Goal: Task Accomplishment & Management: Complete application form

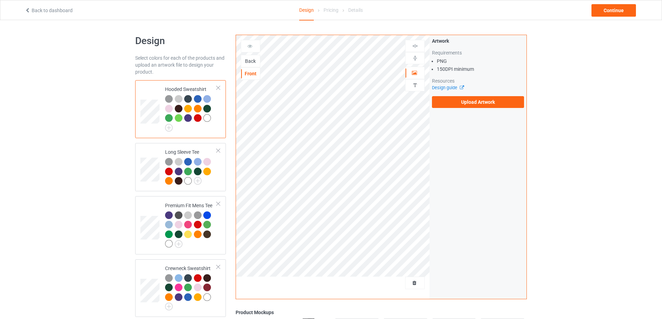
click at [250, 63] on div "Back" at bounding box center [250, 61] width 19 height 7
click at [251, 75] on div "Front" at bounding box center [250, 73] width 19 height 7
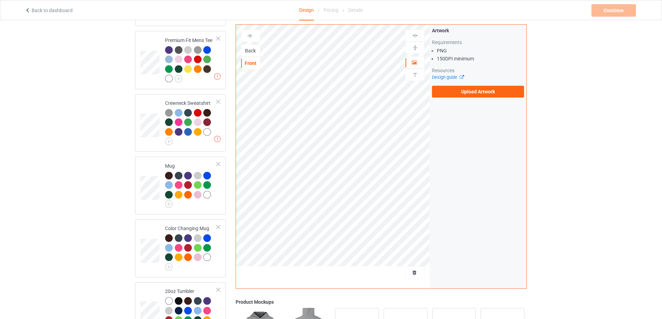
scroll to position [174, 0]
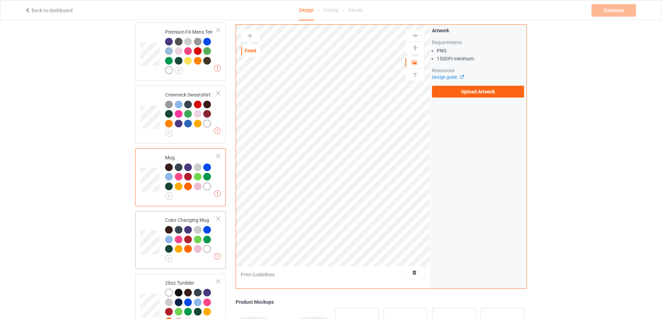
scroll to position [289, 0]
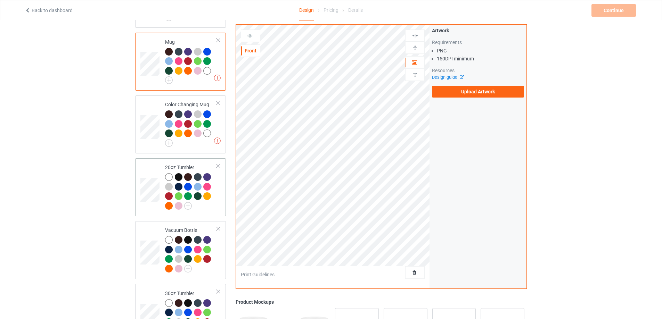
click at [218, 168] on div at bounding box center [218, 166] width 5 height 5
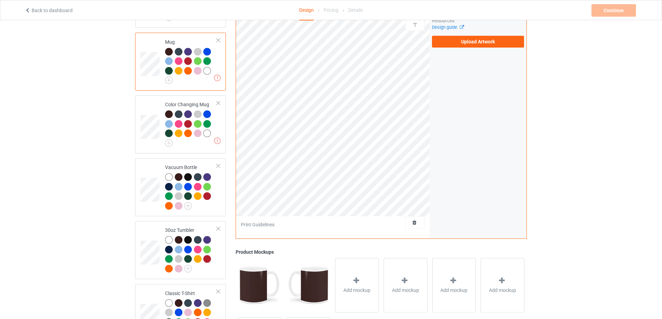
click at [218, 168] on div at bounding box center [218, 166] width 5 height 5
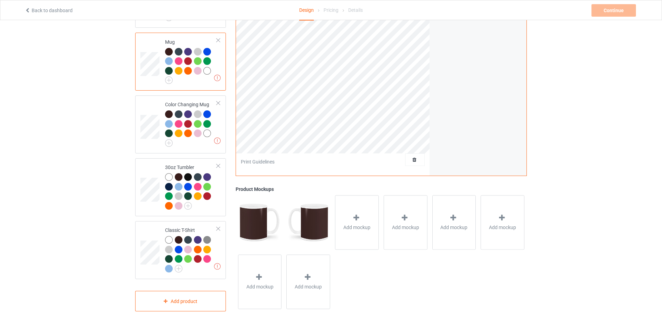
click at [218, 168] on div at bounding box center [218, 166] width 5 height 5
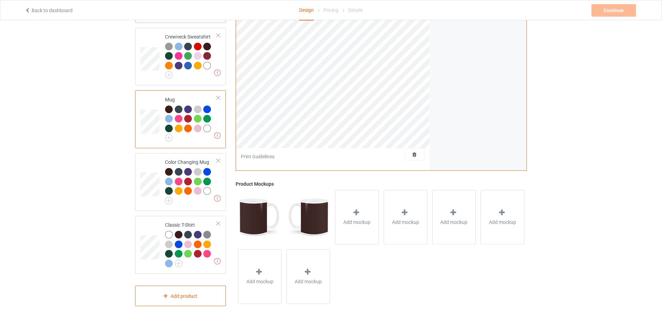
scroll to position [236, 0]
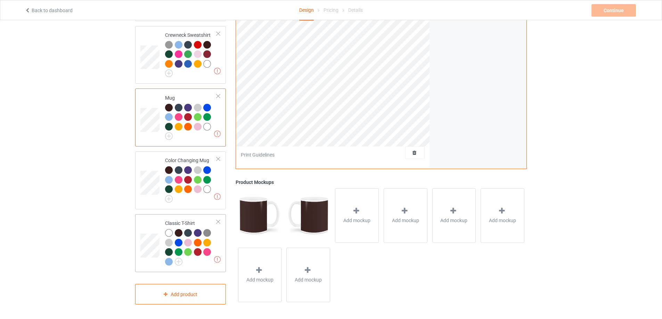
click at [153, 231] on td at bounding box center [150, 243] width 21 height 52
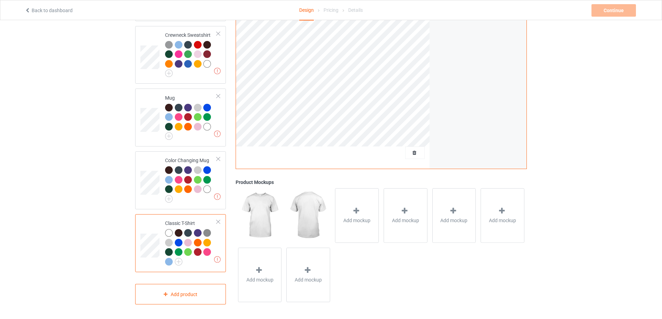
scroll to position [5, 0]
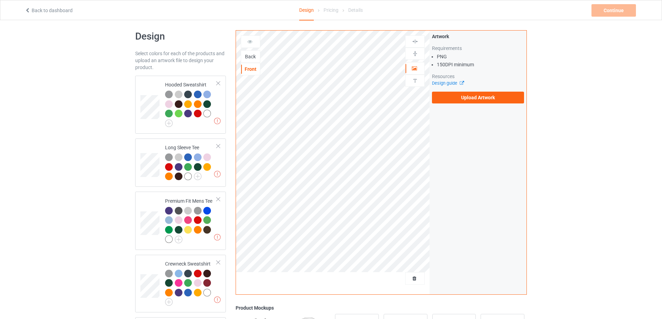
click at [246, 57] on div "Back" at bounding box center [250, 56] width 19 height 7
click at [170, 124] on img at bounding box center [169, 124] width 8 height 8
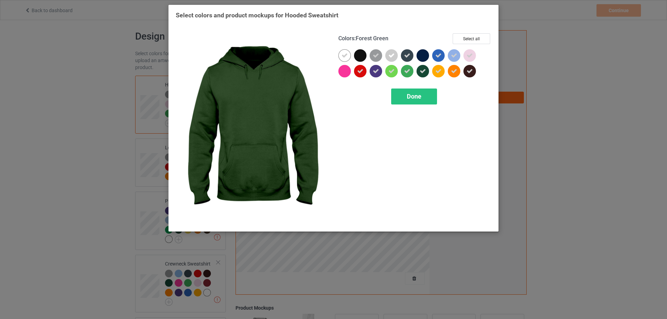
click at [423, 73] on icon at bounding box center [423, 71] width 6 height 6
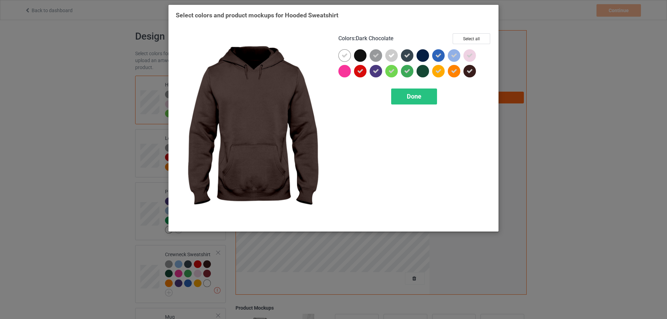
click at [474, 71] on div at bounding box center [470, 71] width 13 height 13
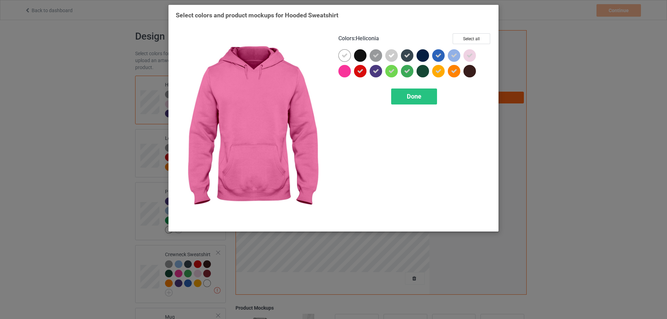
click at [345, 77] on div at bounding box center [344, 71] width 13 height 13
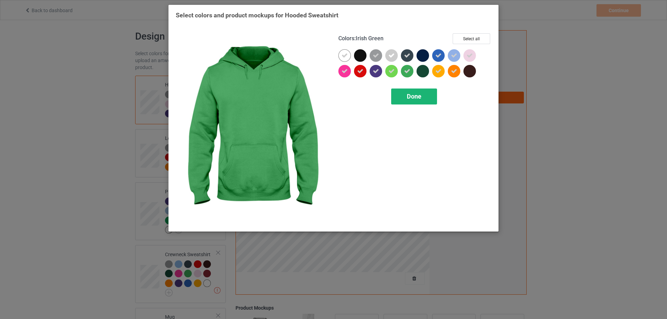
click at [412, 99] on span "Done" at bounding box center [414, 96] width 15 height 7
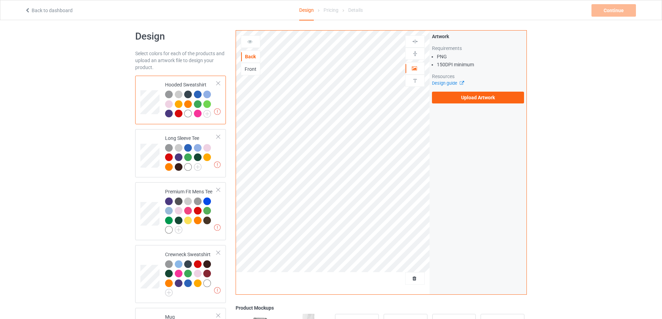
click at [249, 69] on div "Front" at bounding box center [250, 69] width 19 height 7
click at [482, 97] on label "Upload Artwork" at bounding box center [478, 98] width 92 height 12
click at [0, 0] on input "Upload Artwork" at bounding box center [0, 0] width 0 height 0
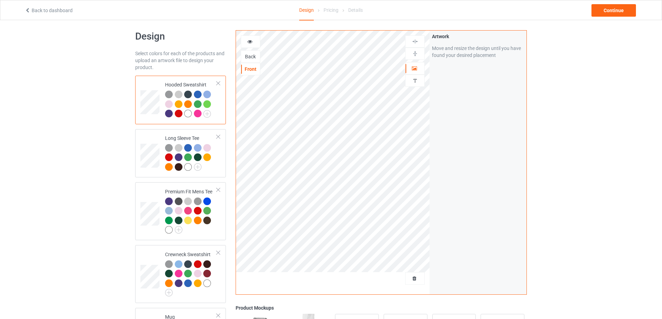
click at [248, 40] on icon at bounding box center [250, 40] width 6 height 5
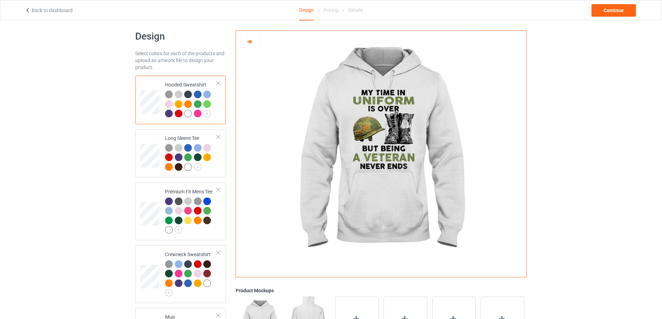
click at [186, 95] on div at bounding box center [188, 95] width 8 height 8
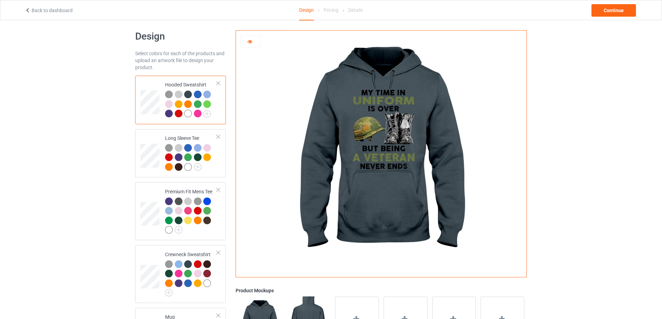
click at [167, 114] on div at bounding box center [169, 114] width 8 height 8
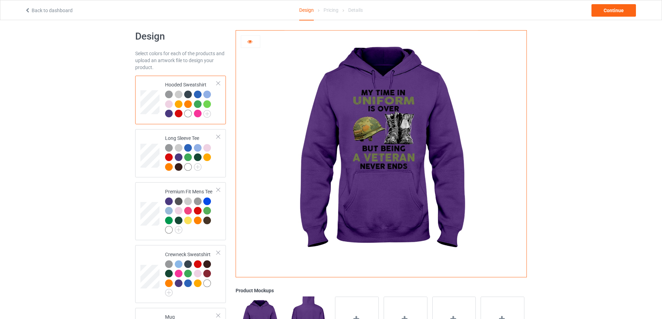
click at [197, 105] on div at bounding box center [198, 104] width 8 height 8
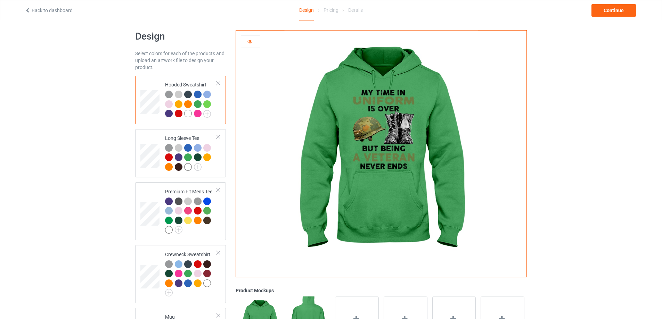
click at [206, 105] on div at bounding box center [207, 104] width 8 height 8
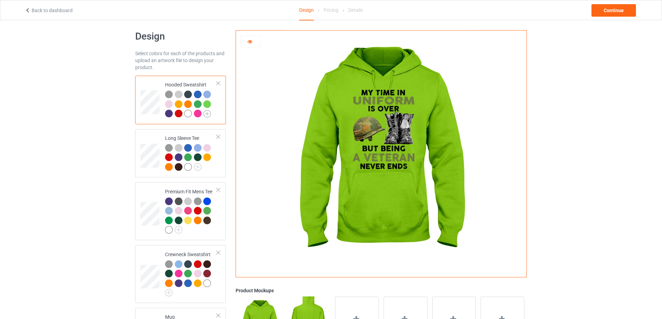
click at [207, 115] on img at bounding box center [207, 114] width 8 height 8
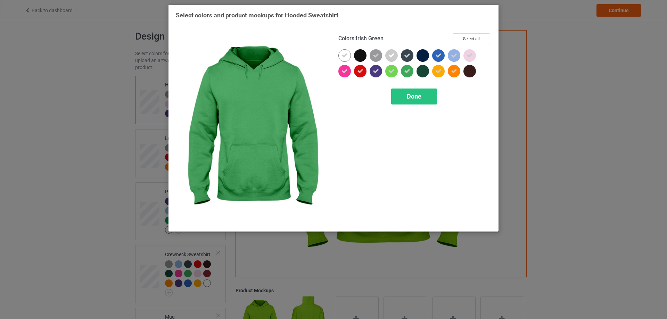
click at [409, 73] on icon at bounding box center [407, 71] width 6 height 6
click at [420, 94] on span "Done" at bounding box center [414, 96] width 15 height 7
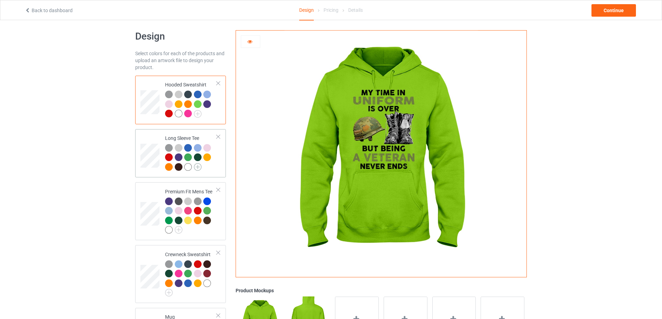
click at [196, 167] on img at bounding box center [198, 167] width 8 height 8
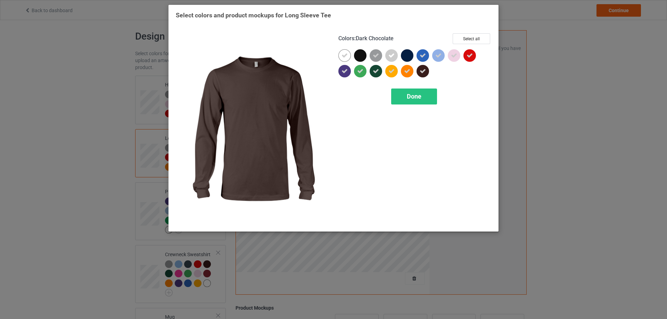
click at [422, 73] on icon at bounding box center [423, 71] width 6 height 6
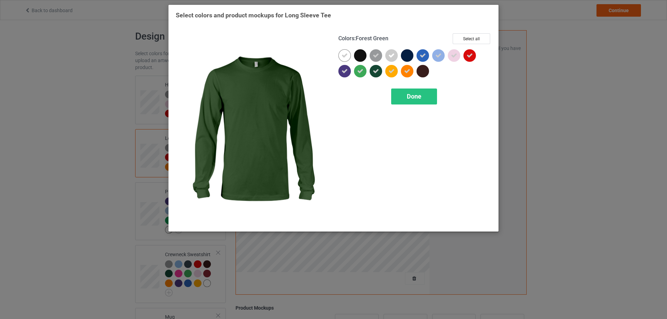
click at [375, 74] on icon at bounding box center [376, 71] width 6 height 6
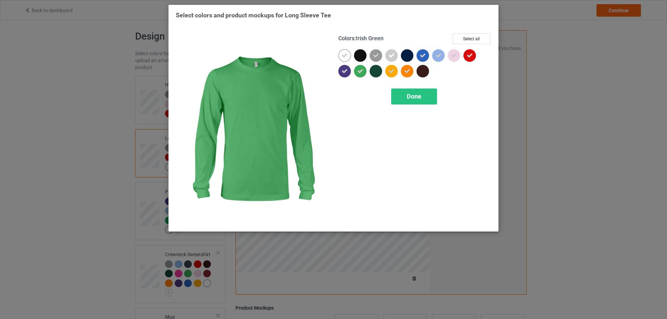
click at [360, 72] on icon at bounding box center [360, 71] width 6 height 6
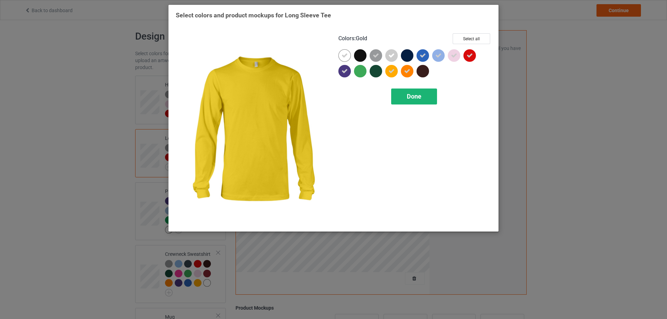
click at [406, 95] on div "Done" at bounding box center [414, 97] width 46 height 16
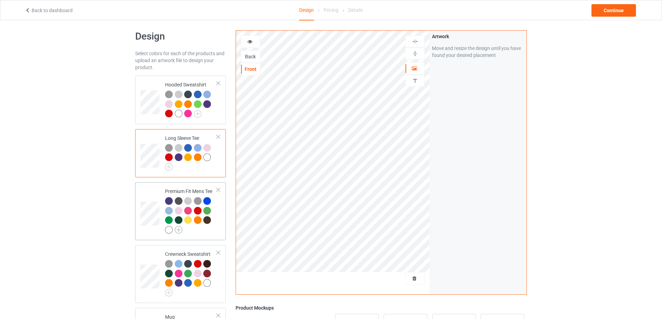
click at [180, 230] on img at bounding box center [179, 230] width 8 height 8
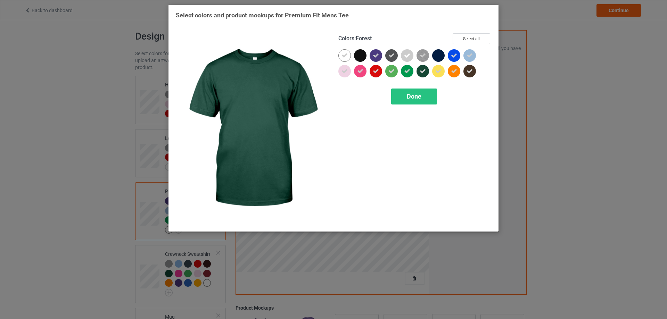
click at [425, 73] on icon at bounding box center [423, 71] width 6 height 6
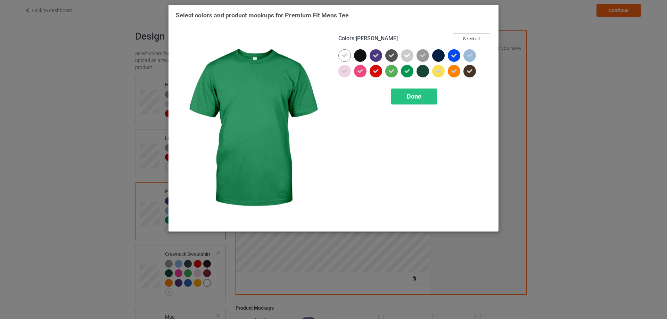
click at [408, 73] on icon at bounding box center [407, 71] width 6 height 6
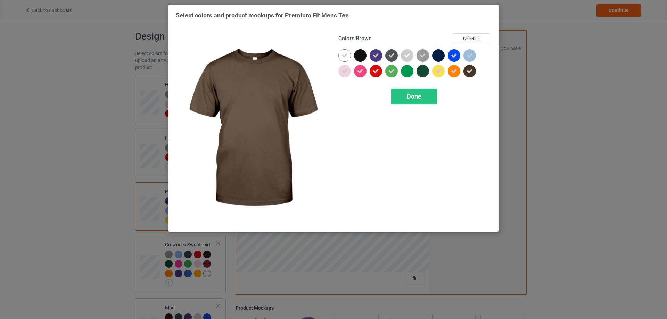
click at [474, 73] on div at bounding box center [470, 71] width 13 height 13
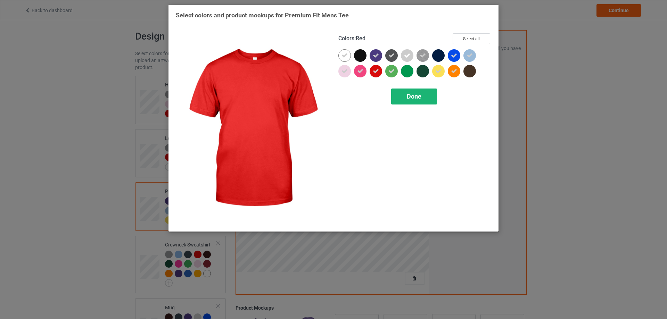
click at [418, 96] on span "Done" at bounding box center [414, 96] width 15 height 7
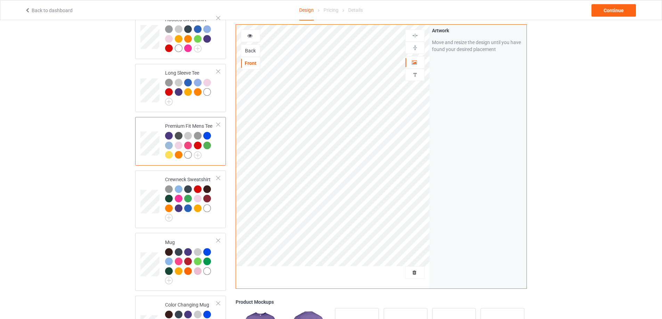
scroll to position [121, 0]
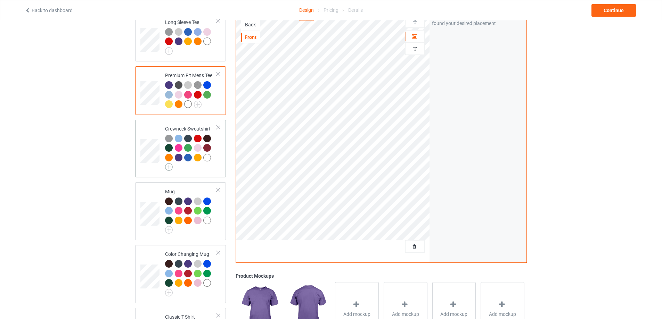
click at [170, 167] on img at bounding box center [169, 167] width 8 height 8
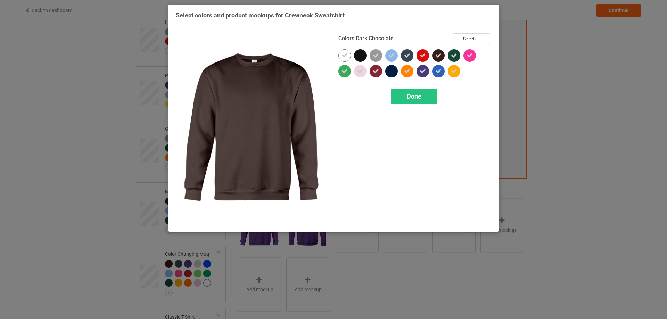
click at [437, 57] on icon at bounding box center [438, 55] width 6 height 6
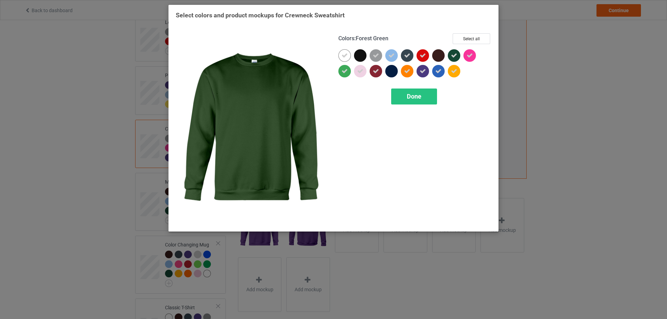
click at [450, 58] on div at bounding box center [454, 55] width 13 height 13
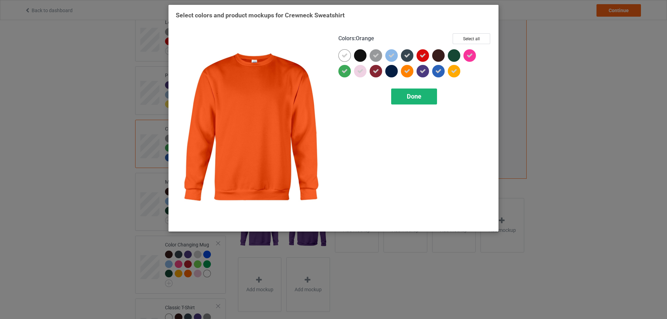
click at [415, 96] on span "Done" at bounding box center [414, 96] width 15 height 7
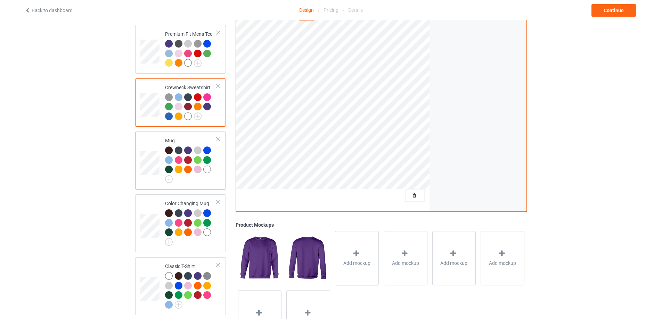
scroll to position [178, 0]
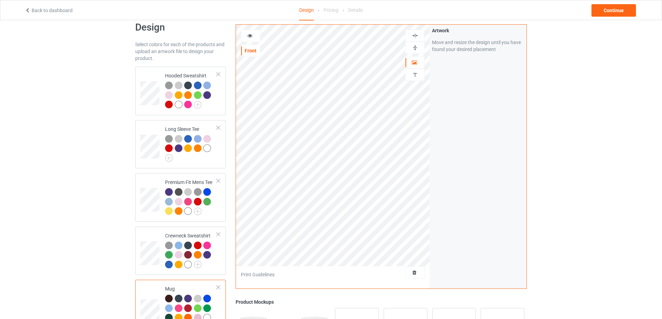
scroll to position [5, 0]
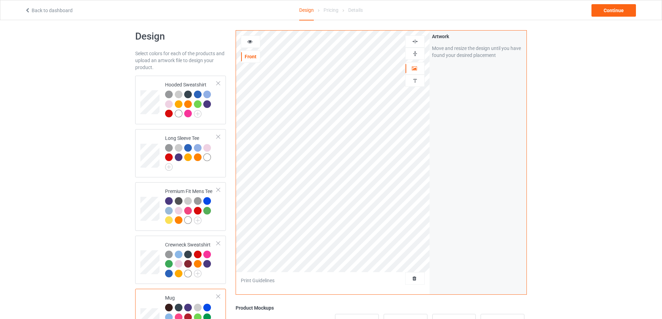
click at [415, 56] on img at bounding box center [415, 53] width 7 height 7
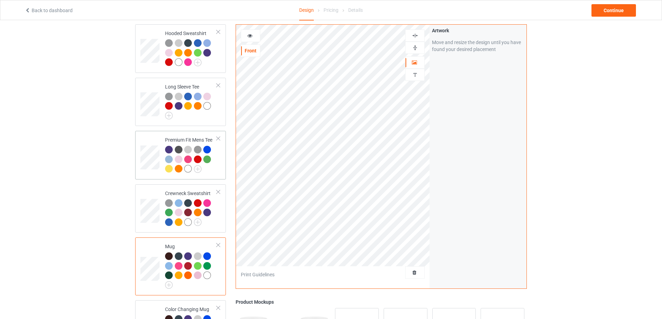
scroll to position [121, 0]
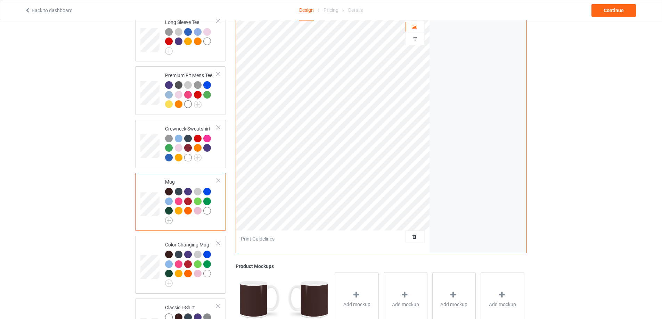
click at [169, 223] on img at bounding box center [169, 221] width 8 height 8
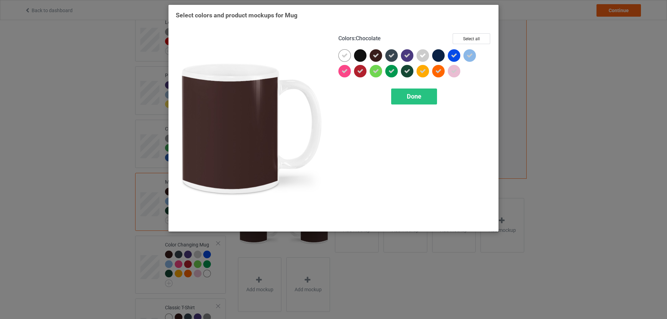
click at [377, 59] on div at bounding box center [376, 55] width 13 height 13
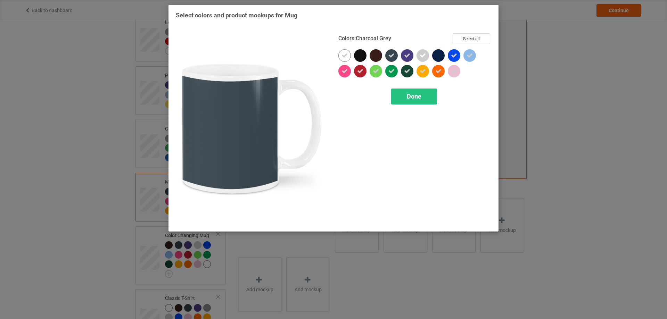
click at [389, 58] on icon at bounding box center [392, 55] width 6 height 6
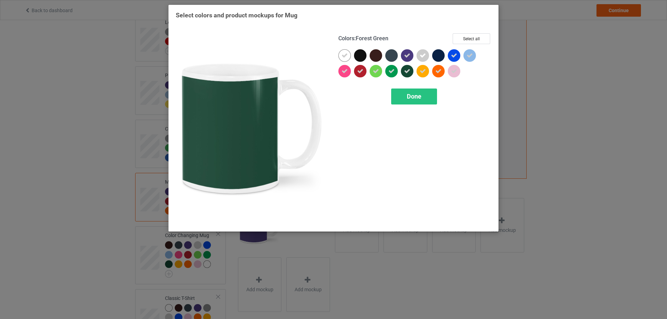
click at [408, 72] on icon at bounding box center [407, 71] width 6 height 6
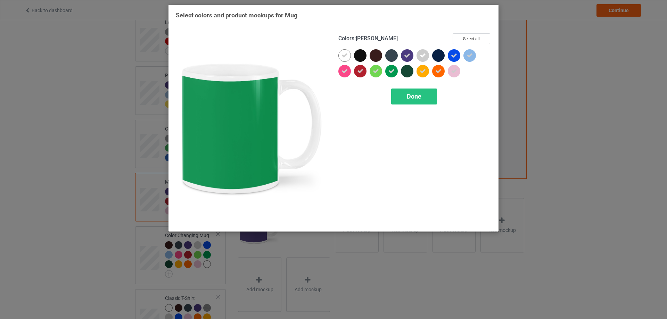
click at [393, 75] on div at bounding box center [391, 71] width 13 height 13
click at [405, 97] on div "Done" at bounding box center [414, 97] width 46 height 16
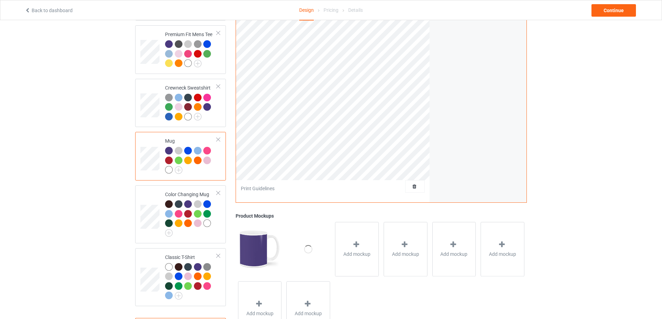
scroll to position [178, 0]
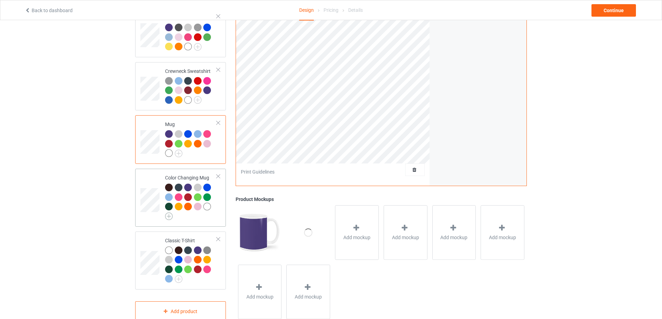
click at [171, 219] on img at bounding box center [169, 217] width 8 height 8
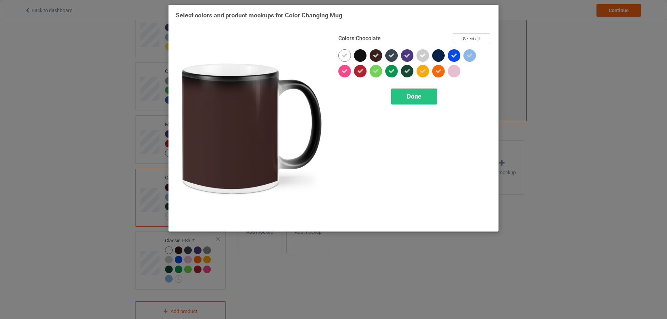
click at [378, 57] on icon at bounding box center [376, 55] width 6 height 6
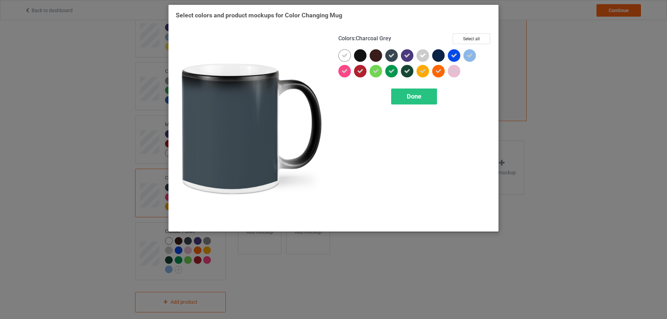
click at [395, 57] on div at bounding box center [391, 55] width 13 height 13
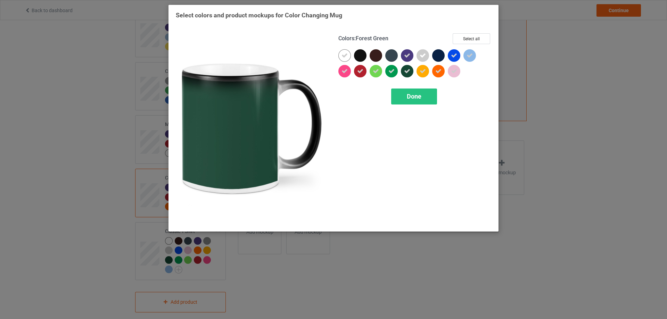
click at [406, 69] on icon at bounding box center [407, 71] width 6 height 6
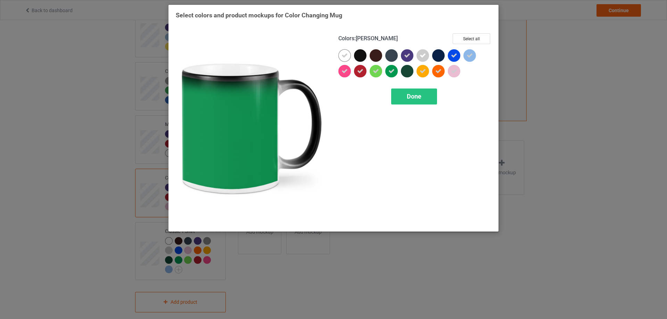
click at [395, 73] on div at bounding box center [391, 71] width 13 height 13
click at [406, 95] on div "Done" at bounding box center [414, 97] width 46 height 16
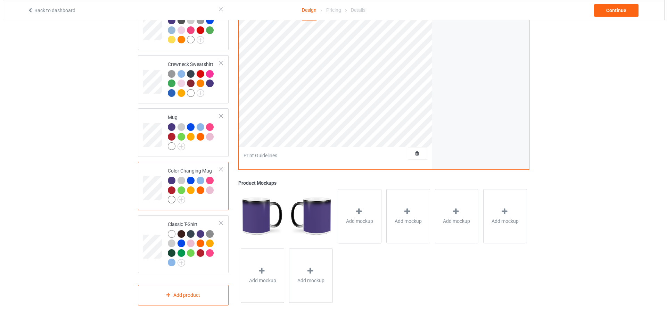
scroll to position [189, 0]
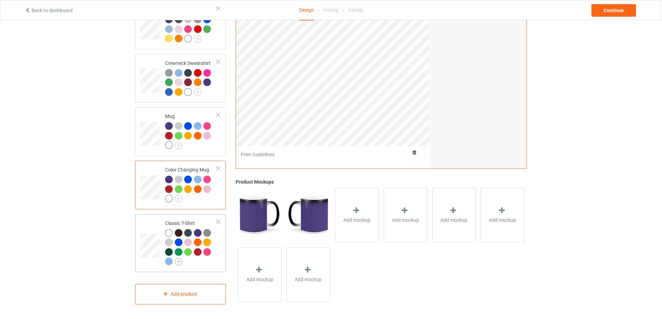
click at [180, 263] on img at bounding box center [179, 262] width 8 height 8
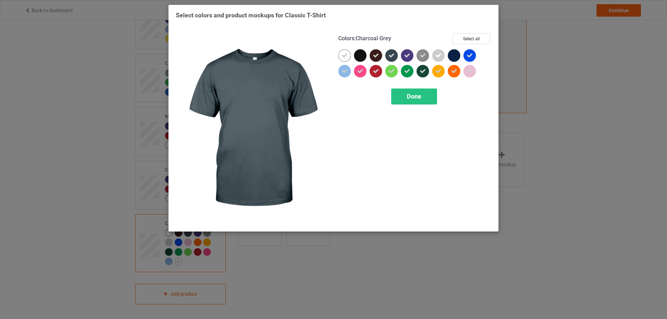
click at [391, 56] on icon at bounding box center [392, 55] width 6 height 6
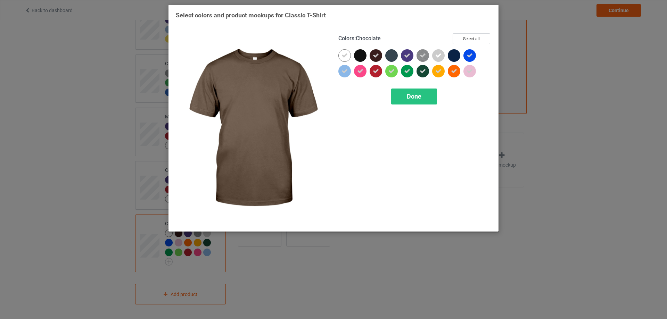
click at [377, 56] on icon at bounding box center [376, 55] width 6 height 6
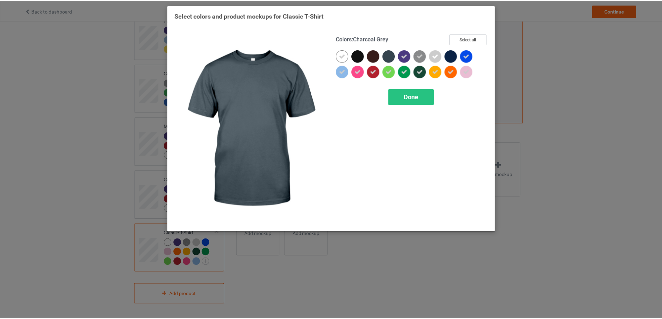
scroll to position [179, 0]
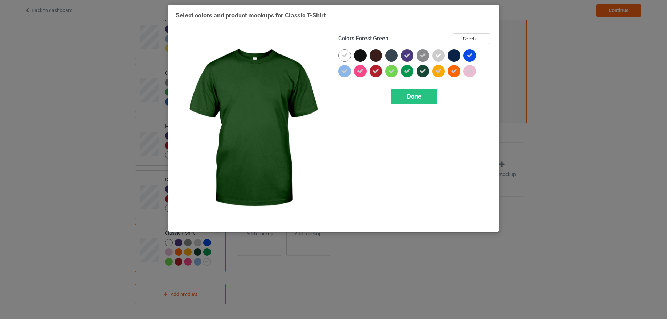
click at [424, 74] on icon at bounding box center [423, 71] width 6 height 6
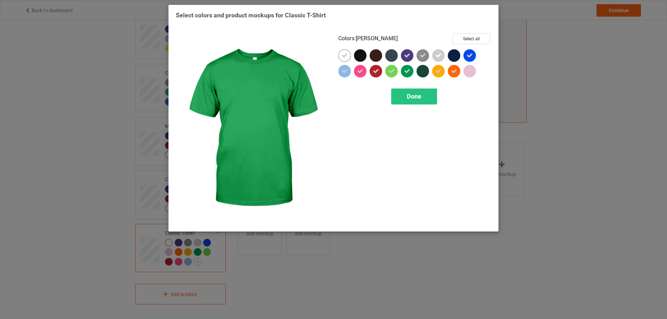
click at [408, 74] on icon at bounding box center [407, 71] width 6 height 6
click at [405, 94] on div "Done" at bounding box center [414, 97] width 46 height 16
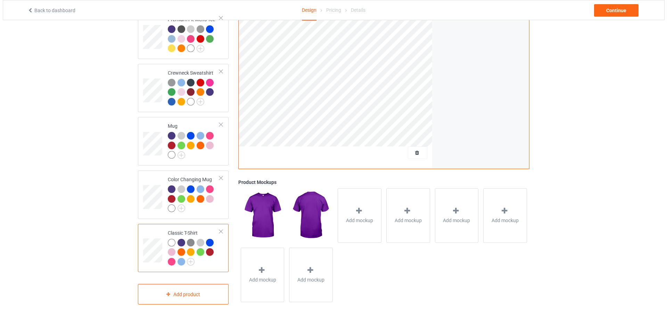
scroll to position [179, 0]
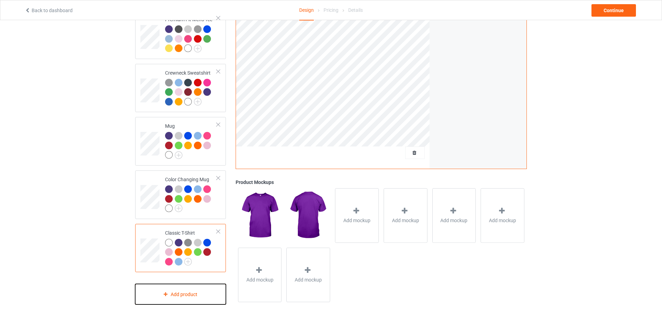
click at [174, 293] on div "Add product" at bounding box center [180, 294] width 91 height 21
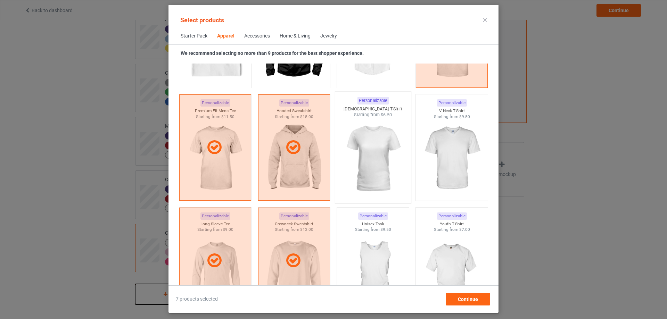
scroll to position [375, 0]
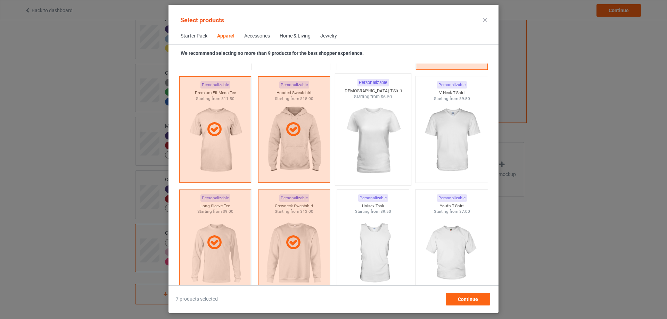
click at [368, 155] on img at bounding box center [372, 141] width 65 height 82
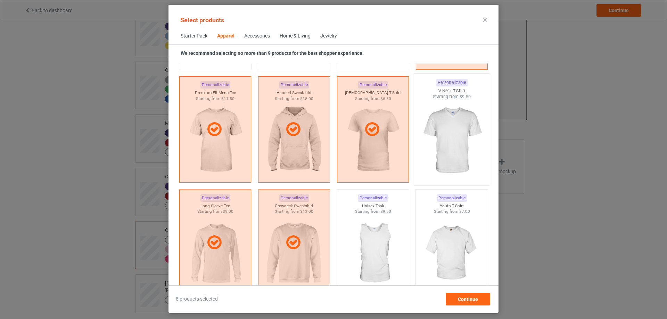
click at [432, 147] on img at bounding box center [451, 141] width 65 height 82
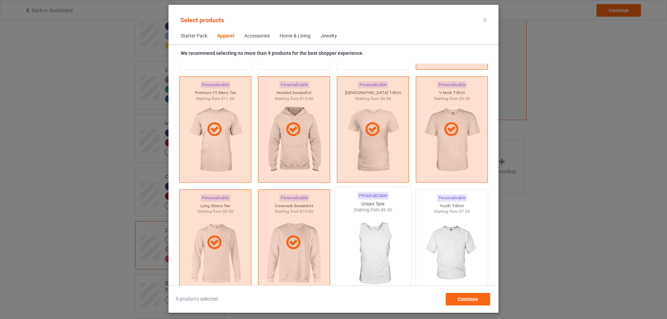
click at [363, 253] on img at bounding box center [372, 254] width 65 height 82
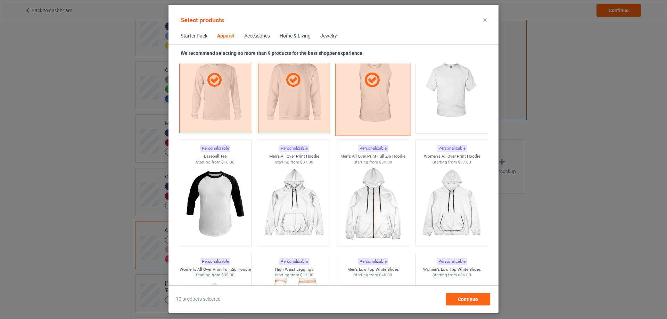
scroll to position [606, 0]
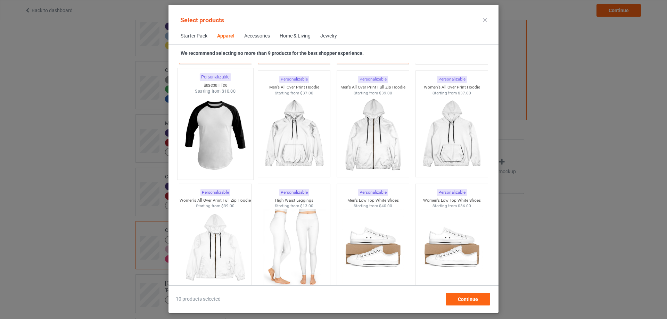
click at [227, 158] on img at bounding box center [214, 136] width 65 height 82
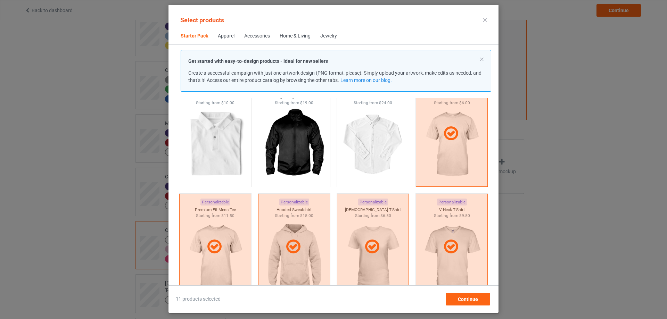
scroll to position [201, 0]
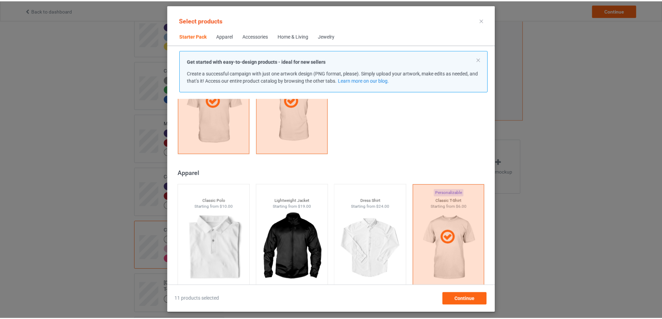
scroll to position [259, 0]
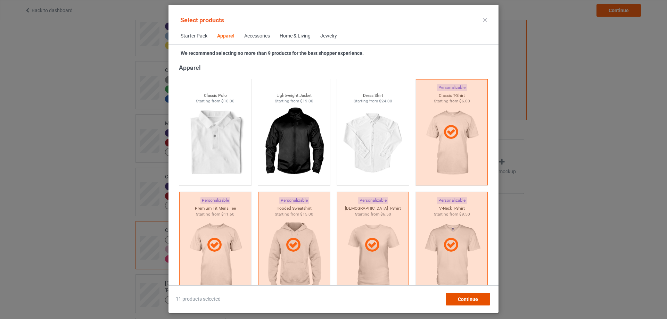
click at [466, 299] on span "Continue" at bounding box center [468, 300] width 20 height 6
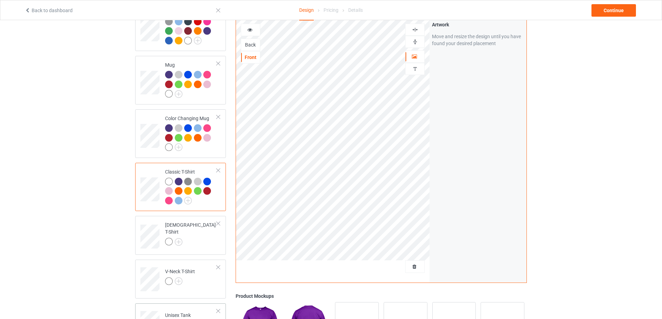
scroll to position [295, 0]
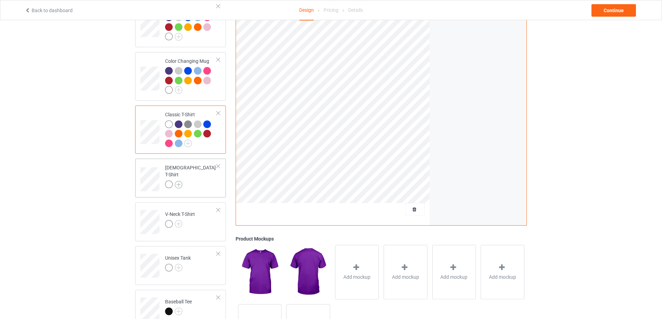
click at [178, 182] on img at bounding box center [179, 185] width 8 height 8
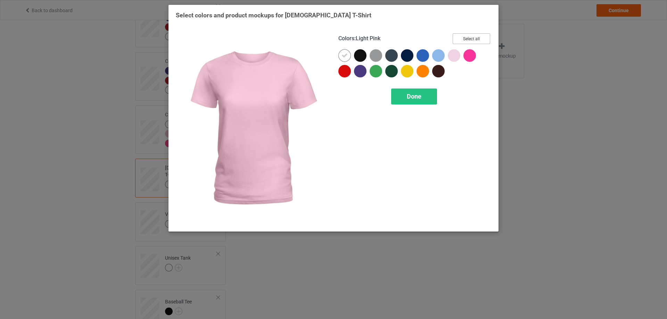
click at [471, 41] on button "Select all" at bounding box center [472, 38] width 38 height 11
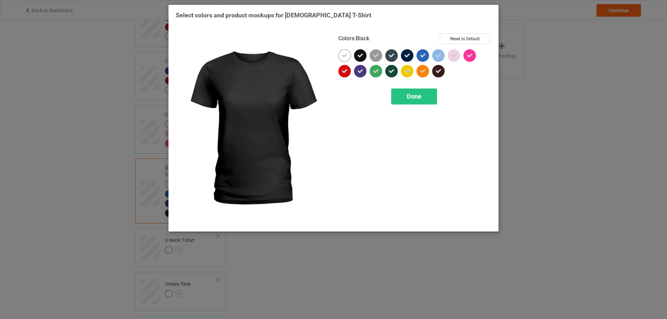
click at [358, 55] on icon at bounding box center [360, 55] width 6 height 6
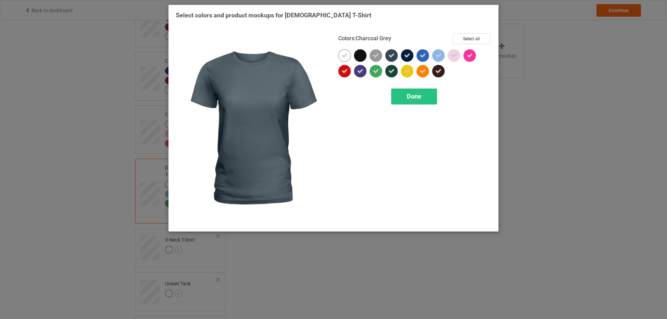
click at [388, 57] on div at bounding box center [391, 55] width 13 height 13
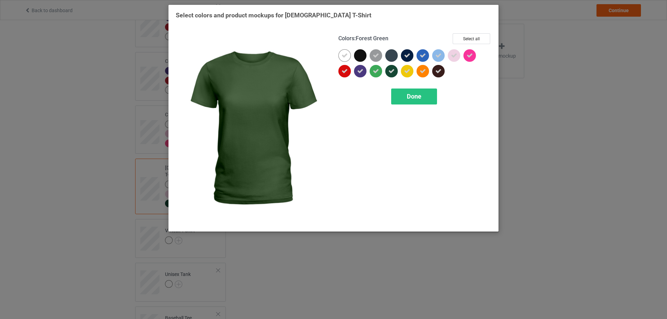
click at [391, 72] on icon at bounding box center [392, 71] width 6 height 6
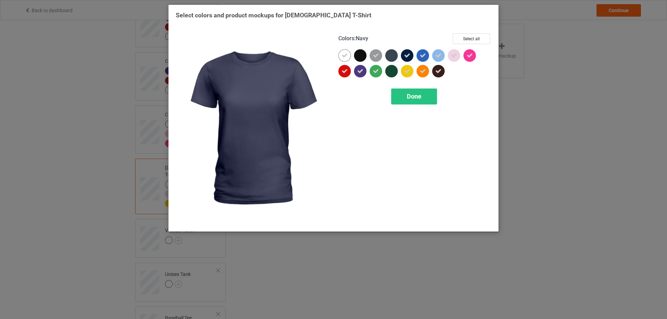
click at [407, 57] on icon at bounding box center [407, 55] width 6 height 6
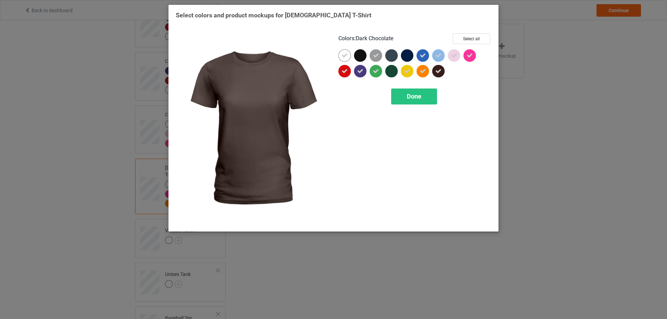
click at [436, 73] on icon at bounding box center [438, 71] width 6 height 6
click at [422, 98] on div "Done" at bounding box center [414, 97] width 46 height 16
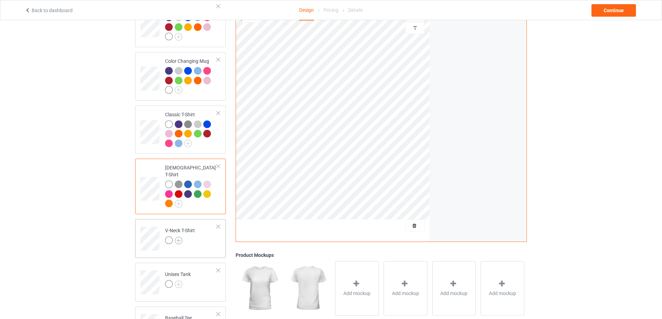
click at [179, 238] on img at bounding box center [179, 241] width 8 height 8
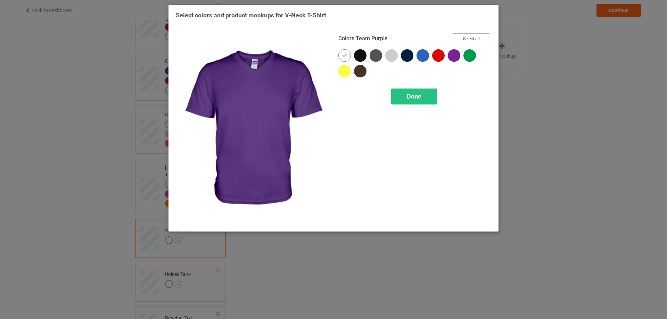
click at [476, 39] on button "Select all" at bounding box center [472, 38] width 38 height 11
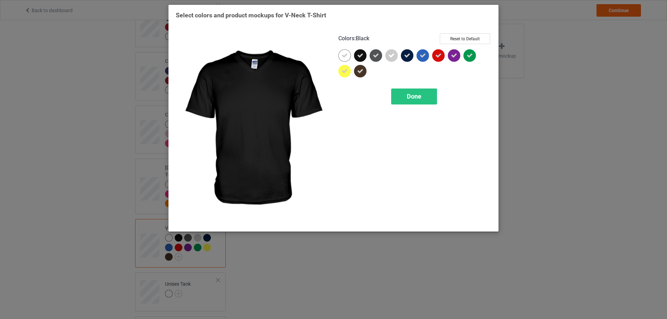
click at [355, 56] on div at bounding box center [360, 55] width 13 height 13
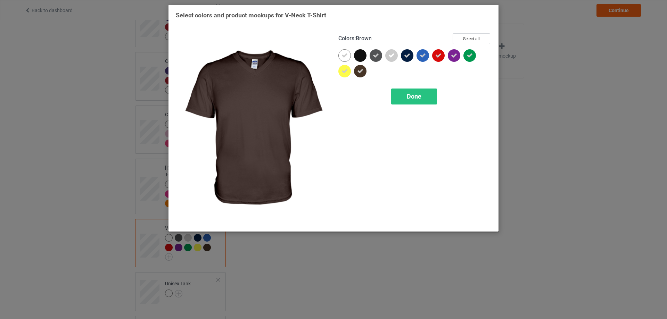
click at [358, 69] on icon at bounding box center [360, 71] width 6 height 6
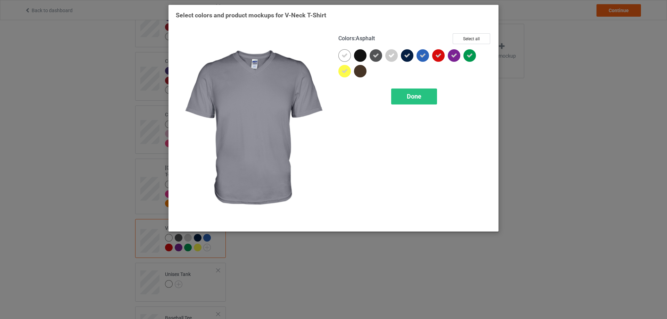
click at [373, 56] on icon at bounding box center [376, 55] width 6 height 6
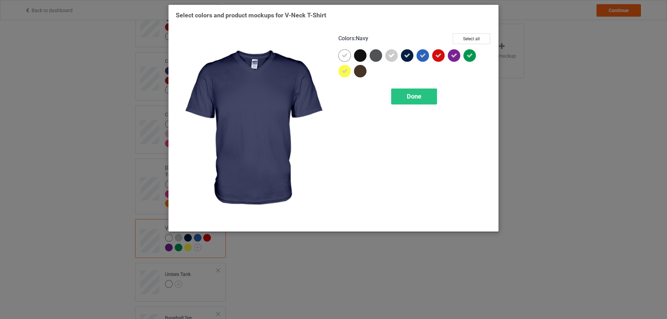
click at [409, 57] on icon at bounding box center [407, 55] width 6 height 6
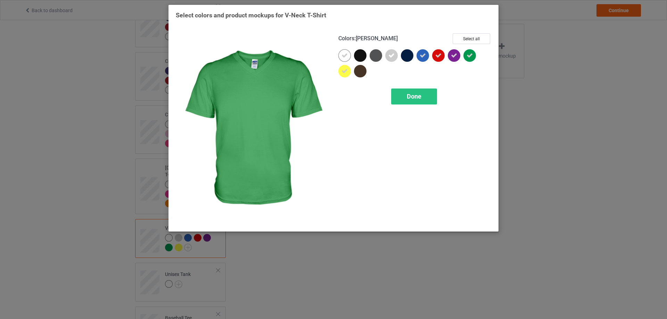
click at [466, 56] on div at bounding box center [470, 55] width 13 height 13
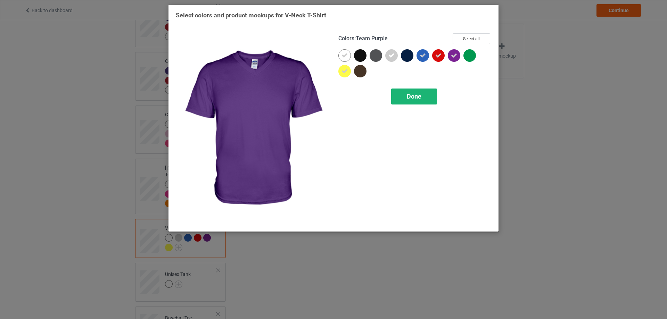
click at [416, 95] on span "Done" at bounding box center [414, 96] width 15 height 7
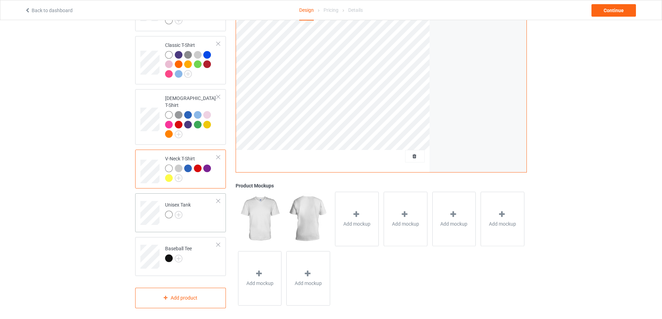
scroll to position [365, 0]
click at [180, 211] on img at bounding box center [179, 215] width 8 height 8
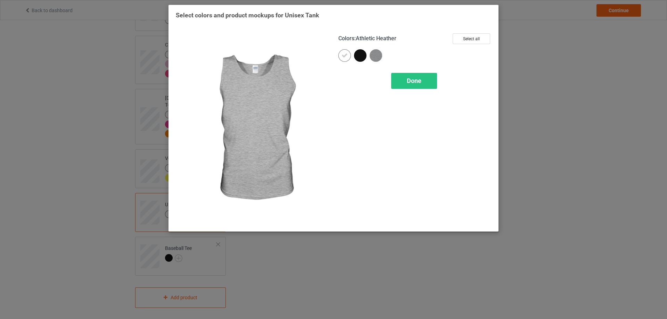
click at [378, 57] on img at bounding box center [376, 55] width 13 height 13
click at [417, 79] on span "Done" at bounding box center [414, 80] width 15 height 7
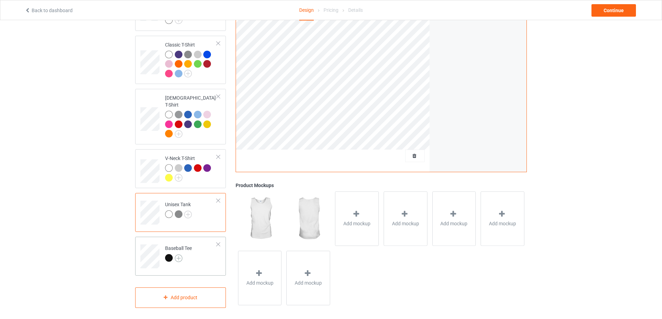
click at [179, 255] on img at bounding box center [179, 259] width 8 height 8
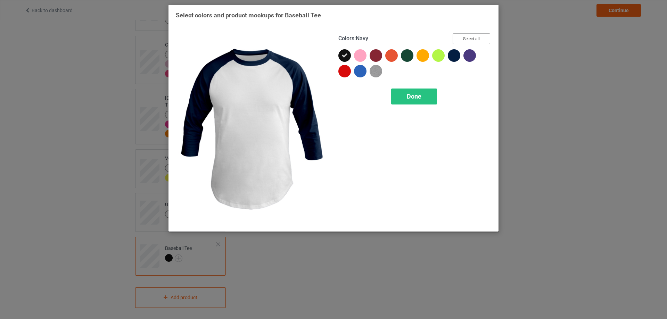
click at [465, 42] on button "Select all" at bounding box center [472, 38] width 38 height 11
click at [420, 98] on span "Done" at bounding box center [414, 96] width 15 height 7
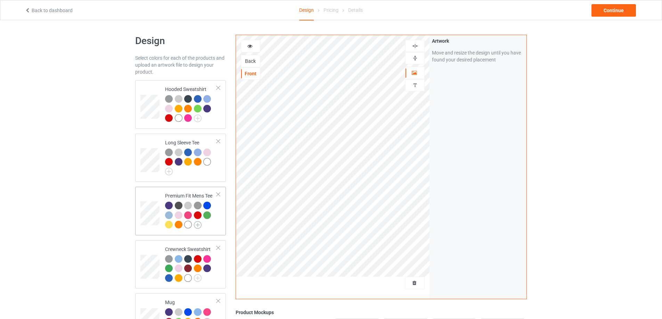
click at [197, 228] on img at bounding box center [198, 225] width 8 height 8
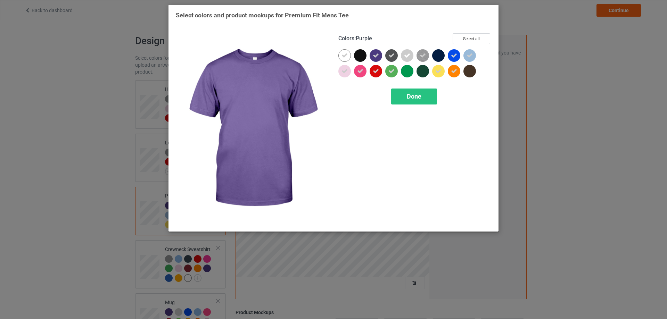
click at [379, 58] on icon at bounding box center [376, 55] width 6 height 6
click at [375, 59] on div at bounding box center [376, 55] width 13 height 13
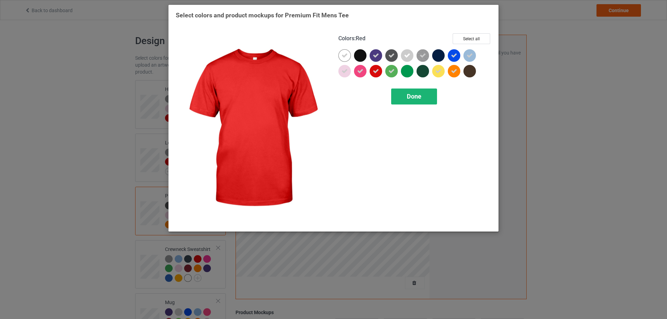
click at [415, 102] on div "Done" at bounding box center [414, 97] width 46 height 16
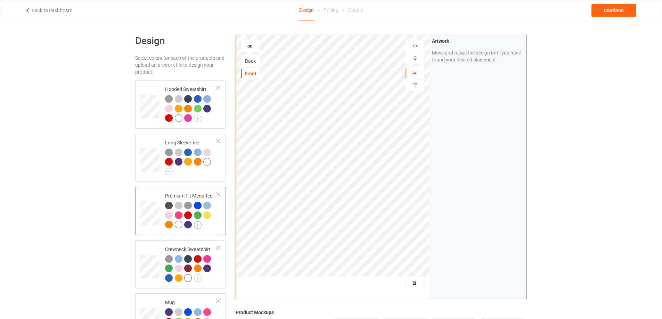
click at [198, 226] on img at bounding box center [198, 225] width 8 height 8
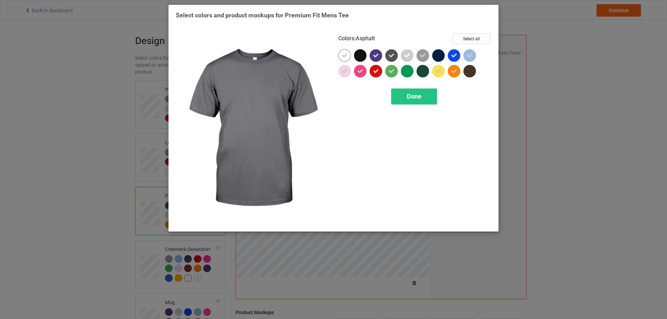
click at [392, 57] on icon at bounding box center [392, 55] width 6 height 6
click at [392, 57] on div at bounding box center [391, 55] width 13 height 13
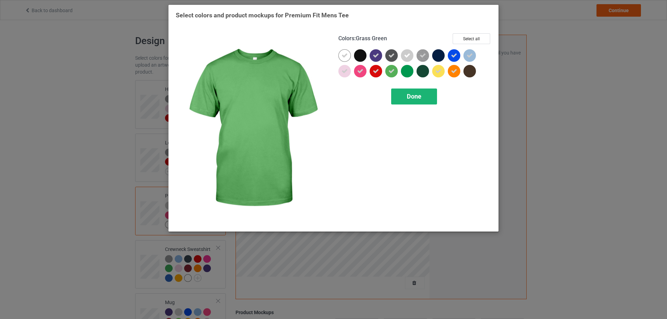
click at [409, 99] on span "Done" at bounding box center [414, 96] width 15 height 7
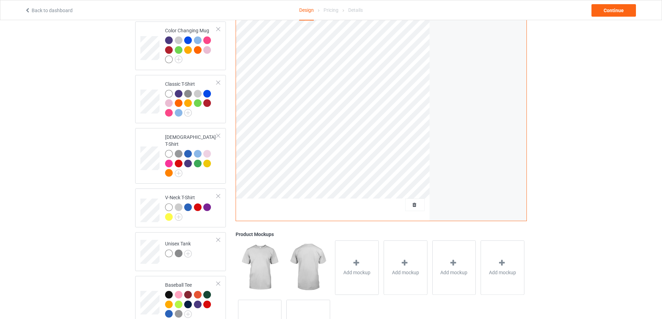
scroll to position [375, 0]
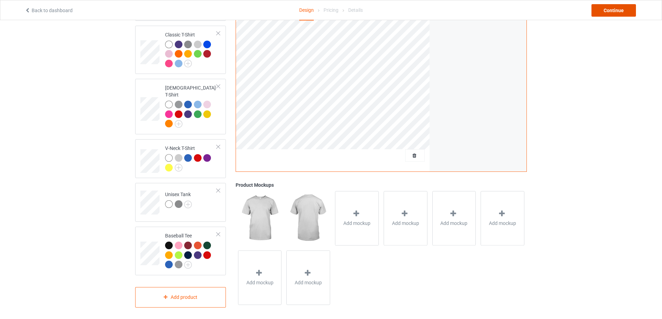
click at [616, 13] on div "Continue" at bounding box center [613, 10] width 44 height 13
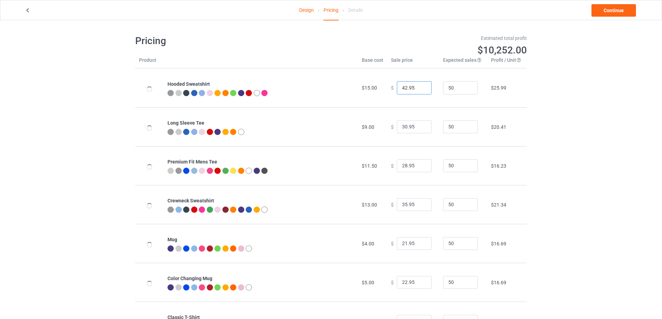
click at [403, 87] on input "42.95" at bounding box center [414, 87] width 35 height 13
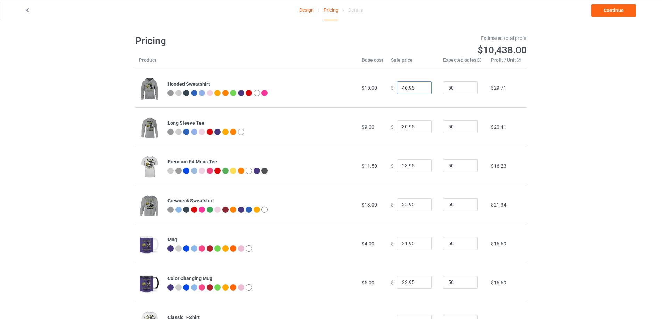
type input "46.95"
click at [404, 128] on input "30.95" at bounding box center [414, 127] width 35 height 13
type input "34.95"
drag, startPoint x: 403, startPoint y: 166, endPoint x: 389, endPoint y: 169, distance: 14.5
click at [391, 169] on div "$ 28.95" at bounding box center [413, 166] width 44 height 13
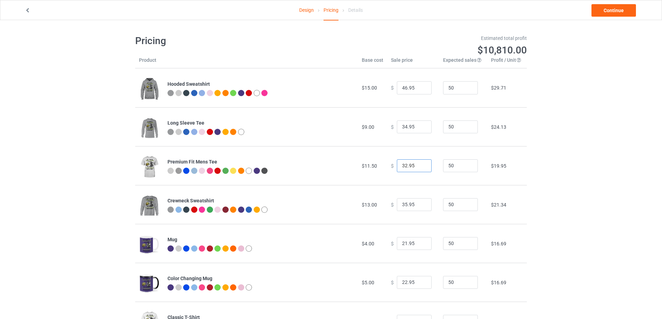
type input "32.95"
click at [403, 205] on input "35.95" at bounding box center [414, 204] width 35 height 13
type input "39.95"
click at [403, 244] on input "21.95" at bounding box center [414, 243] width 35 height 13
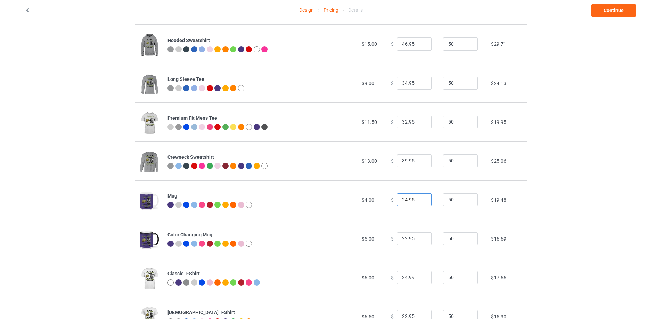
scroll to position [58, 0]
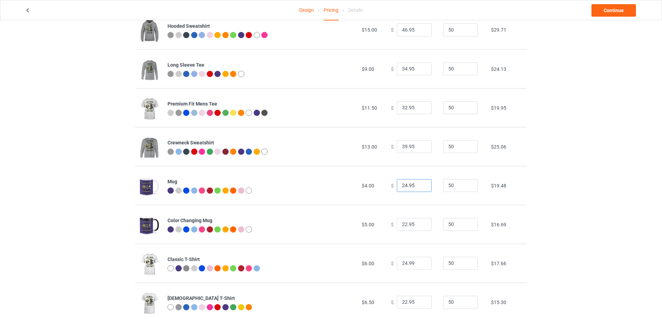
type input "24.95"
click at [403, 226] on input "22.95" at bounding box center [414, 224] width 35 height 13
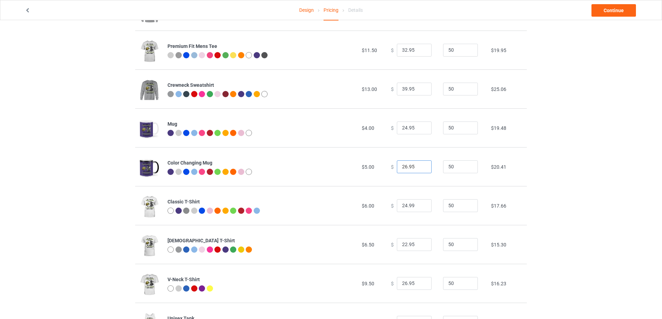
type input "26.95"
drag, startPoint x: 403, startPoint y: 246, endPoint x: 396, endPoint y: 249, distance: 8.1
click at [397, 249] on input "22.95" at bounding box center [414, 244] width 35 height 13
type input "30.95"
drag, startPoint x: 403, startPoint y: 285, endPoint x: 390, endPoint y: 285, distance: 12.9
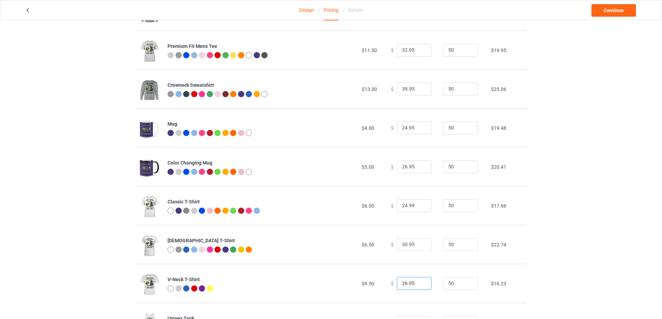
click at [391, 285] on div "$ 26.95" at bounding box center [413, 283] width 44 height 13
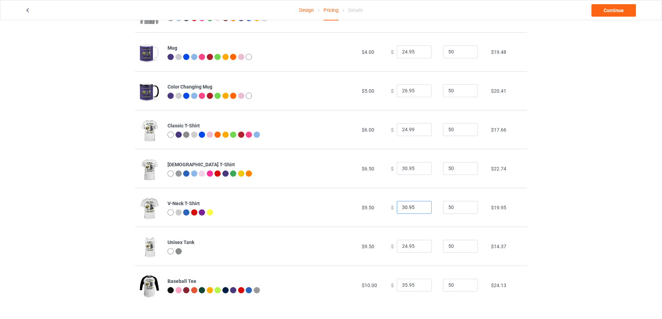
scroll to position [192, 0]
type input "30.95"
drag, startPoint x: 404, startPoint y: 246, endPoint x: 389, endPoint y: 248, distance: 15.5
click at [391, 248] on div "$ 24.95" at bounding box center [413, 246] width 44 height 13
type input "30.95"
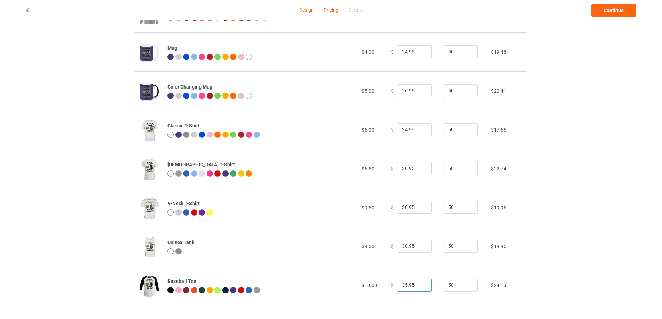
click at [403, 285] on input "35.95" at bounding box center [414, 285] width 35 height 13
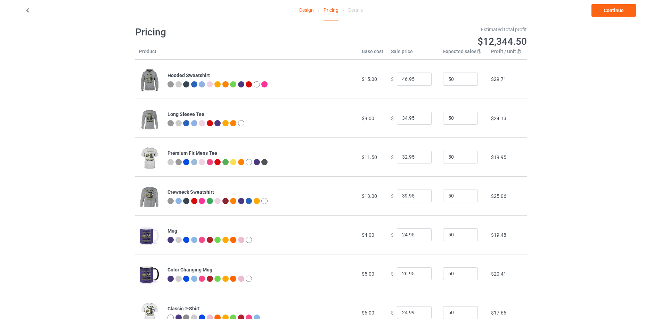
scroll to position [0, 0]
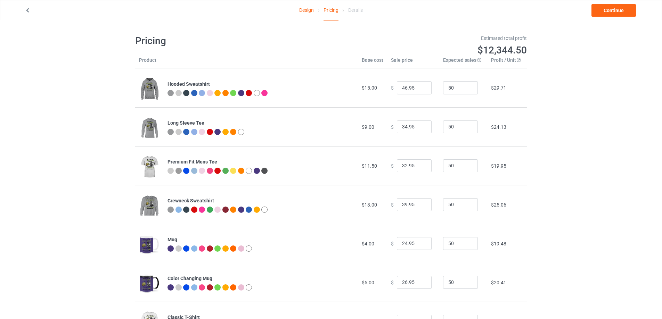
type input "39.95"
click at [308, 10] on link "Design" at bounding box center [306, 9] width 15 height 19
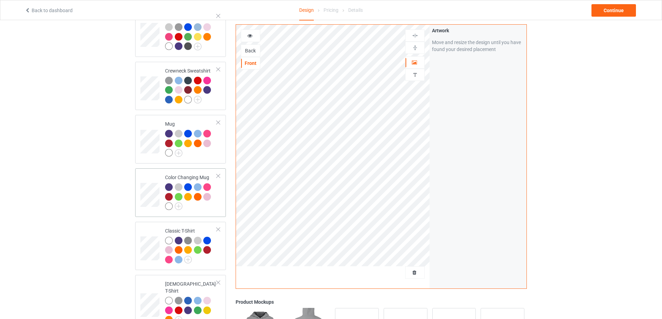
scroll to position [143, 0]
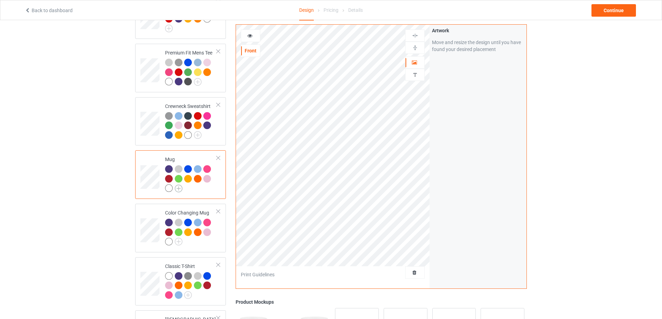
click at [178, 188] on img at bounding box center [179, 189] width 8 height 8
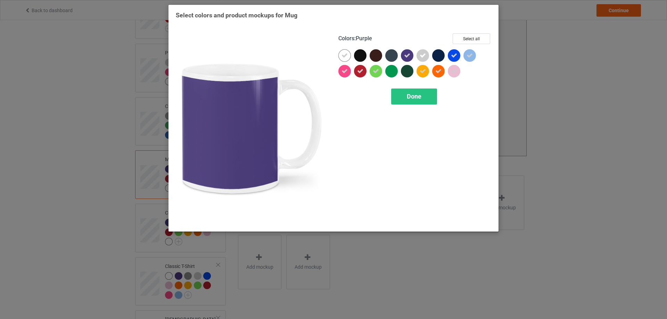
click at [404, 57] on icon at bounding box center [407, 55] width 6 height 6
click at [404, 57] on div at bounding box center [407, 55] width 13 height 13
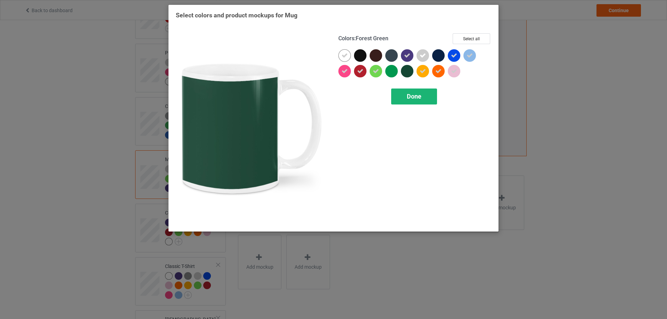
click at [407, 94] on span "Done" at bounding box center [414, 96] width 15 height 7
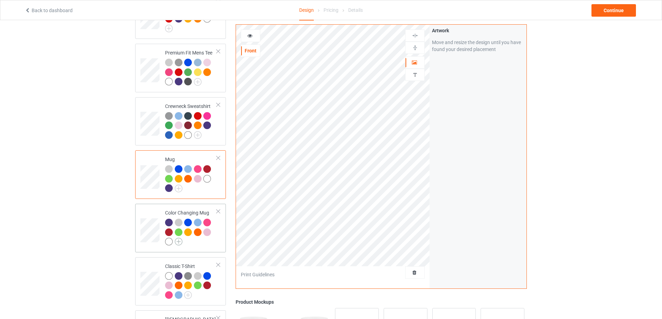
click at [179, 241] on img at bounding box center [179, 242] width 8 height 8
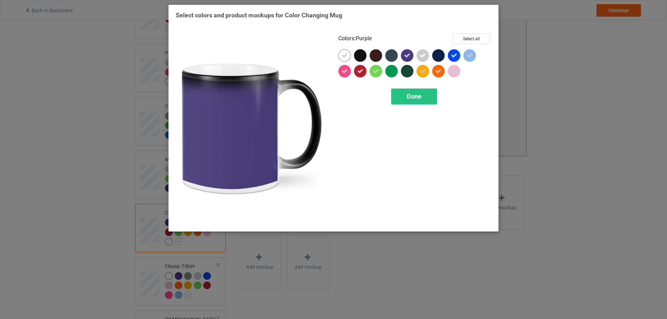
click at [408, 54] on icon at bounding box center [407, 55] width 6 height 6
click at [408, 54] on div at bounding box center [407, 55] width 13 height 13
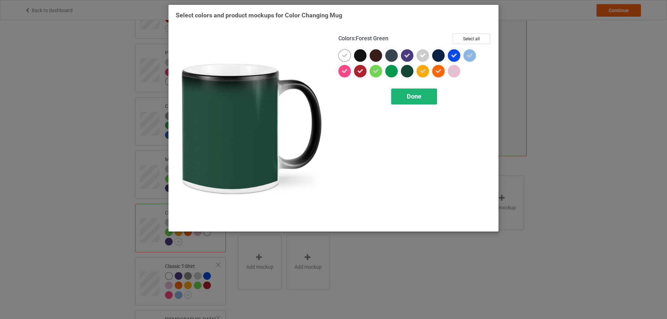
click at [423, 101] on div "Done" at bounding box center [414, 97] width 46 height 16
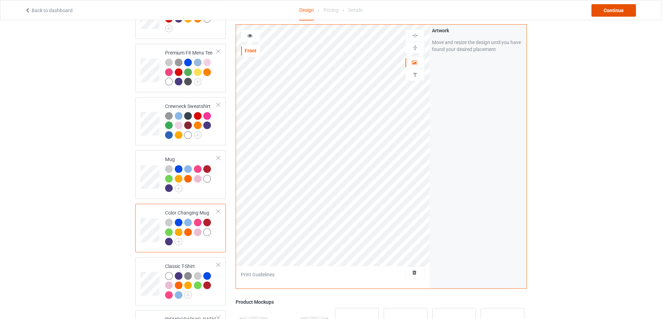
click at [615, 14] on div "Continue" at bounding box center [613, 10] width 44 height 13
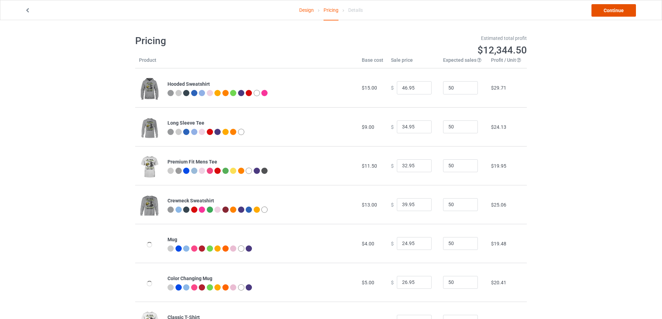
click at [615, 14] on link "Continue" at bounding box center [613, 10] width 44 height 13
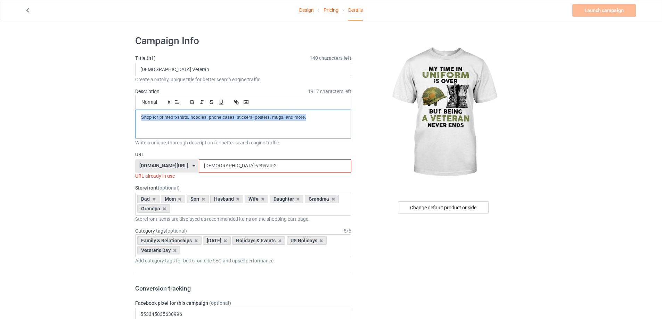
drag, startPoint x: 141, startPoint y: 117, endPoint x: 313, endPoint y: 134, distance: 172.5
click at [313, 134] on div "Shop for printed t-shirts, hoodies, phone cases, stickers, posters, mugs, and m…" at bounding box center [243, 124] width 215 height 29
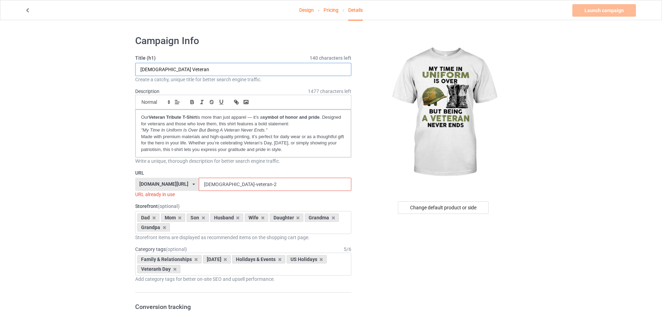
drag, startPoint x: 205, startPoint y: 70, endPoint x: 140, endPoint y: 73, distance: 64.3
click at [140, 73] on input "US Veteran" at bounding box center [243, 69] width 216 height 13
paste input "My Time In Uniform Is Over But being A Veteran Never Ends"
drag, startPoint x: 166, startPoint y: 70, endPoint x: 242, endPoint y: 67, distance: 76.5
click at [242, 67] on input "My Time In Uniform Is Over But being A Veteran Never Ends" at bounding box center [243, 69] width 216 height 13
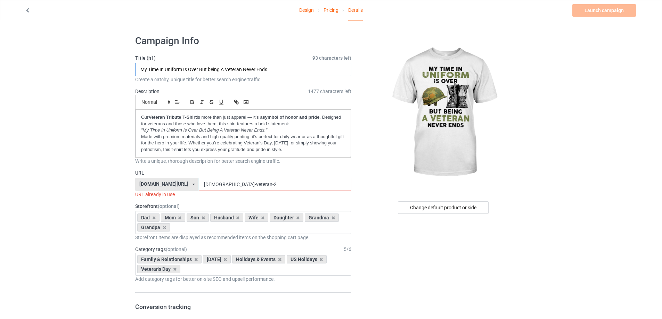
type input "My Time In Uniform Is Over But being A Veteran Never Ends"
drag, startPoint x: 239, startPoint y: 186, endPoint x: 172, endPoint y: 188, distance: 67.1
click at [172, 188] on div "bmatee.com/ bmatee.com/ vbtee.com/ teechip.com/ 5f8c5c61e767ad6e73745027 5fab95…" at bounding box center [243, 184] width 216 height 13
paste input "Uniform Is Over But being A Veteran"
drag, startPoint x: 245, startPoint y: 185, endPoint x: 201, endPoint y: 188, distance: 43.5
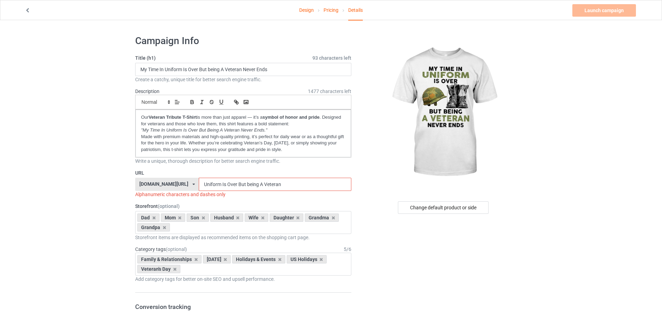
click at [201, 188] on input "Uniform Is Over But being A Veteran" at bounding box center [275, 184] width 152 height 13
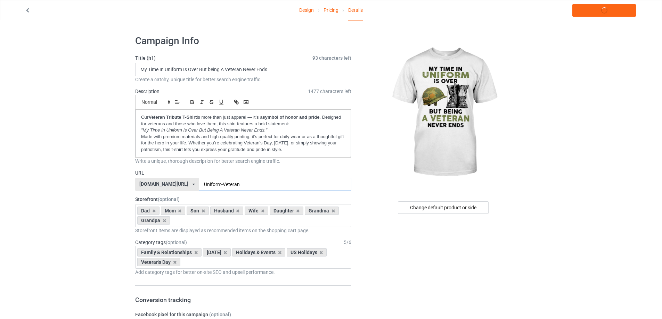
click at [223, 185] on input "Uniform-Veteran" at bounding box center [275, 184] width 152 height 13
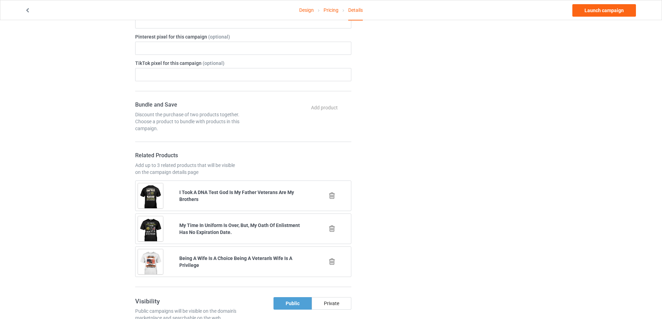
scroll to position [347, 0]
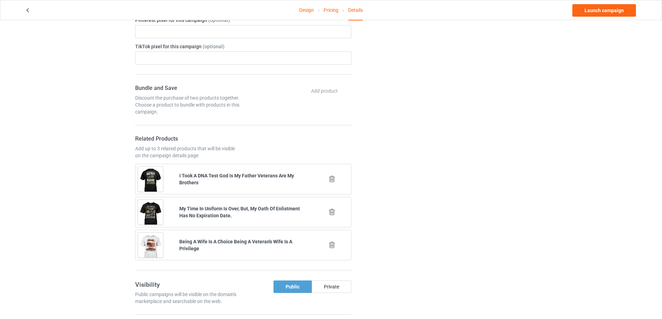
type input "Uniform-Veteran-99"
click at [330, 211] on icon at bounding box center [332, 211] width 9 height 7
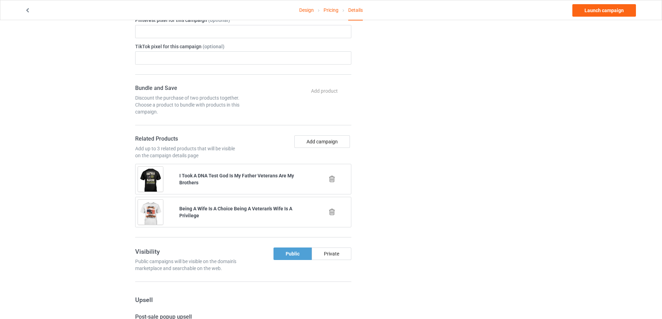
click at [330, 211] on icon at bounding box center [332, 211] width 9 height 7
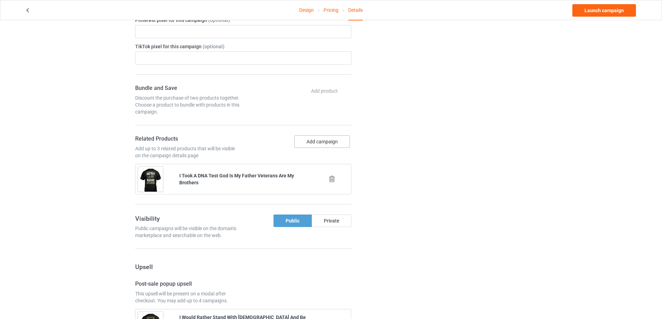
click at [314, 144] on button "Add campaign" at bounding box center [322, 142] width 56 height 13
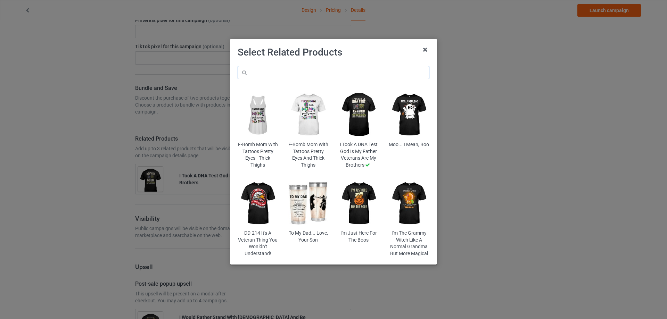
click at [277, 72] on input "text" at bounding box center [334, 72] width 192 height 13
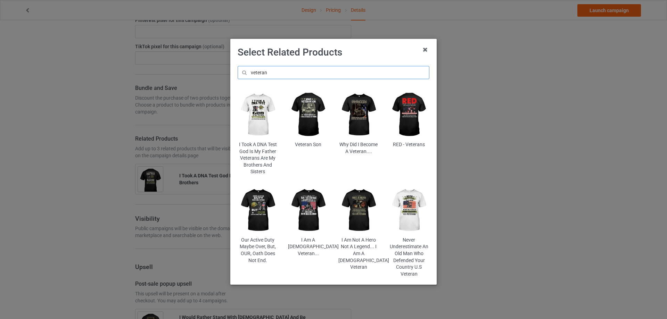
drag, startPoint x: 271, startPoint y: 73, endPoint x: 236, endPoint y: 75, distance: 35.5
click at [238, 75] on input "veteran" at bounding box center [334, 72] width 192 height 13
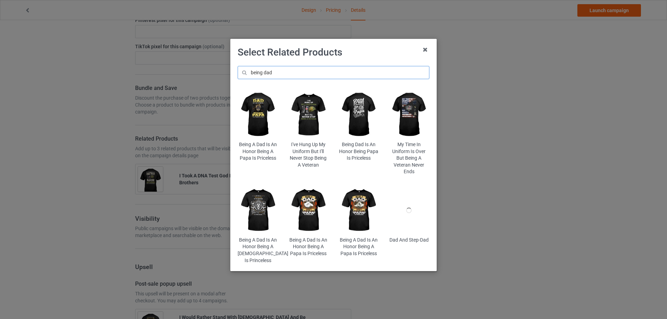
type input "being dad"
click at [262, 112] on img at bounding box center [258, 115] width 41 height 51
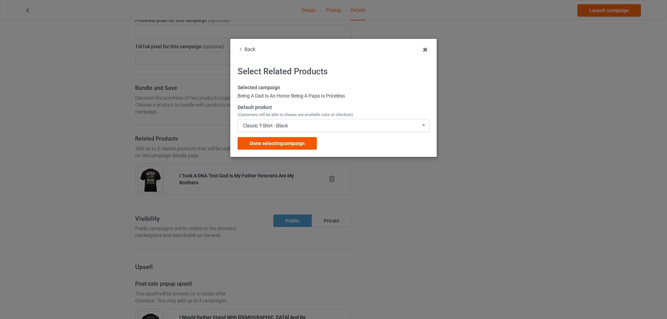
click at [285, 144] on span "Done selecting campaign" at bounding box center [277, 144] width 55 height 6
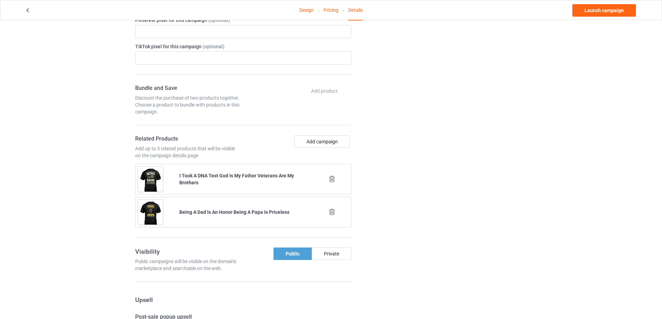
click at [333, 181] on icon at bounding box center [332, 178] width 9 height 7
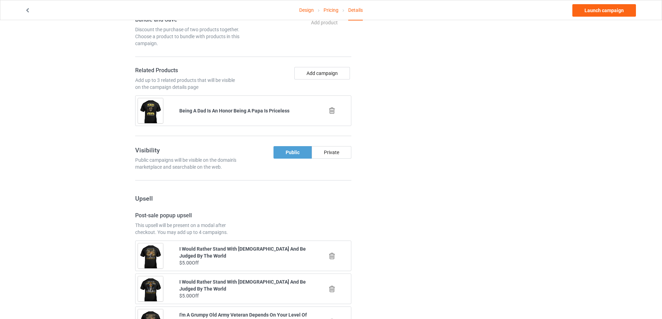
scroll to position [398, 0]
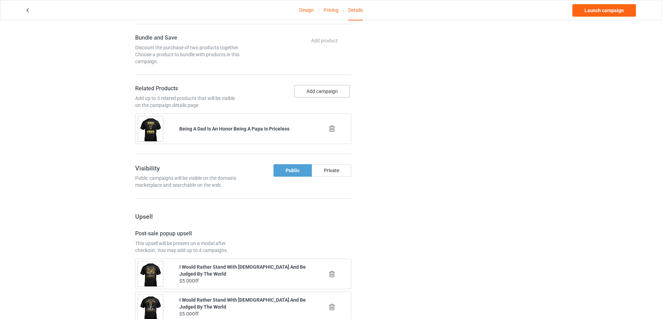
click at [319, 89] on button "Add campaign" at bounding box center [322, 91] width 56 height 13
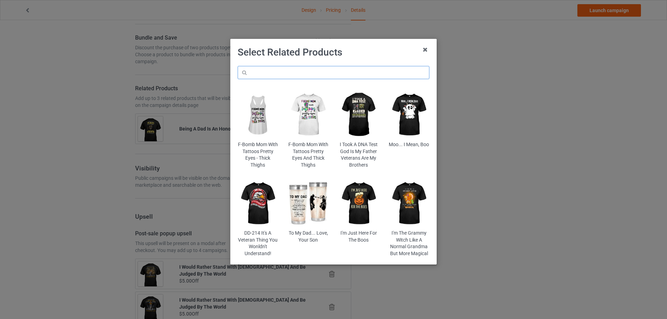
click at [302, 77] on input "text" at bounding box center [334, 72] width 192 height 13
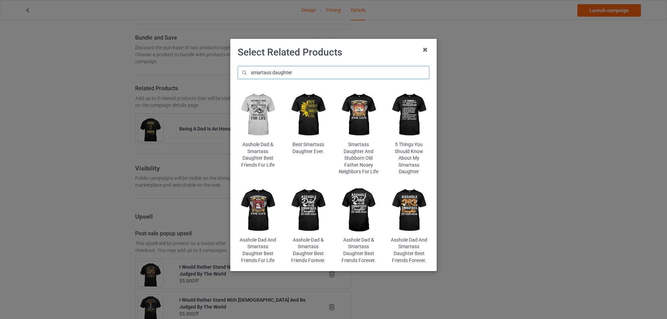
click at [251, 72] on input "smartass daughter" at bounding box center [334, 72] width 192 height 13
drag, startPoint x: 274, startPoint y: 72, endPoint x: 349, endPoint y: 72, distance: 75.4
click at [349, 72] on input "ashole dad and smartass daughter" at bounding box center [334, 72] width 192 height 13
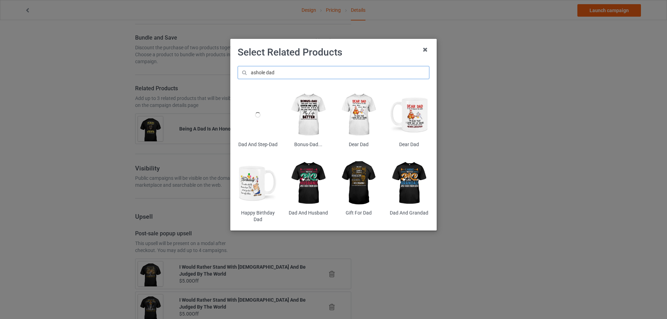
click at [256, 72] on input "ashole dad" at bounding box center [334, 72] width 192 height 13
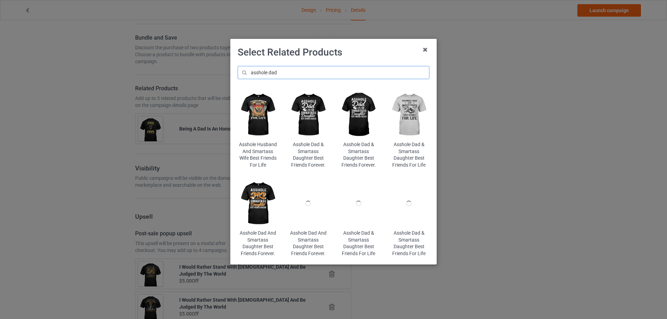
click at [301, 76] on input "asshole dad" at bounding box center [334, 72] width 192 height 13
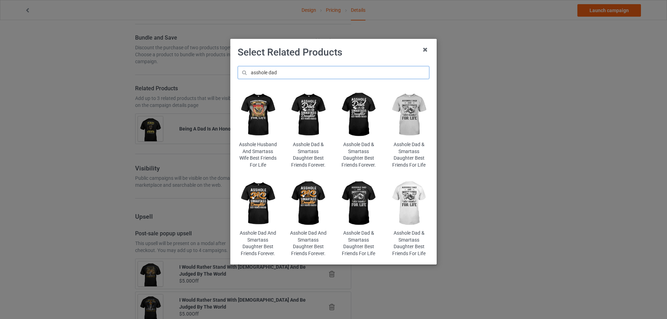
type input "asshole dad"
click at [358, 196] on img at bounding box center [358, 203] width 41 height 51
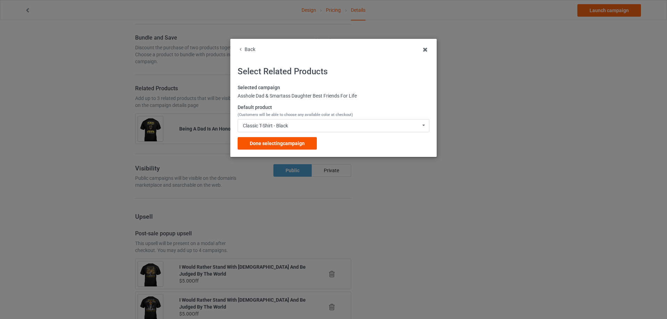
click at [295, 146] on span "Done selecting campaign" at bounding box center [277, 144] width 55 height 6
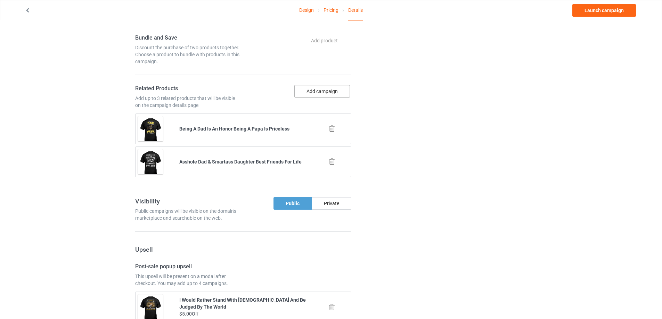
click at [321, 95] on button "Add campaign" at bounding box center [322, 91] width 56 height 13
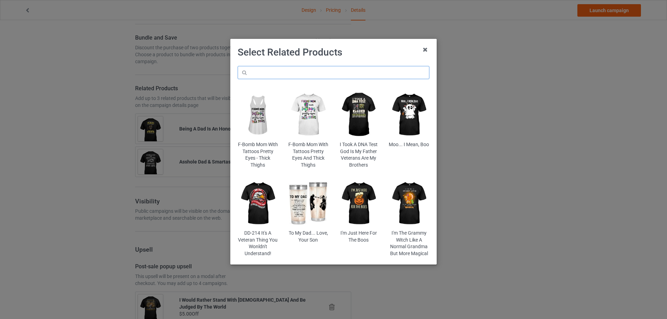
click at [325, 74] on input "text" at bounding box center [334, 72] width 192 height 13
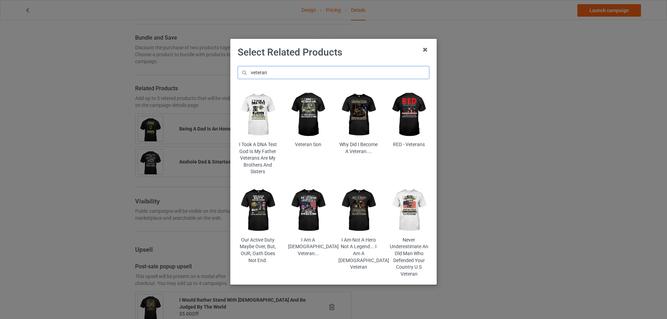
drag, startPoint x: 268, startPoint y: 71, endPoint x: 247, endPoint y: 81, distance: 22.7
click at [247, 81] on div "veteran I Took A DNA Test God Is My Father Veterans Are My Brothers And Sisters…" at bounding box center [334, 171] width 202 height 221
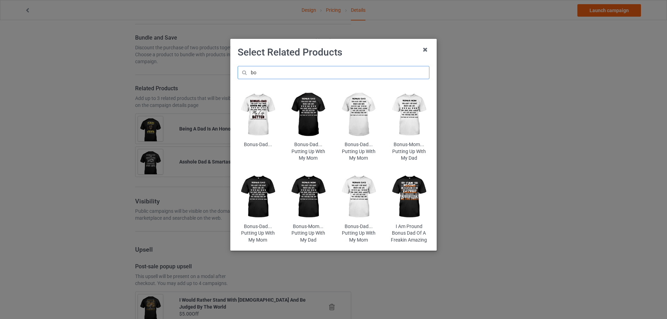
type input "b"
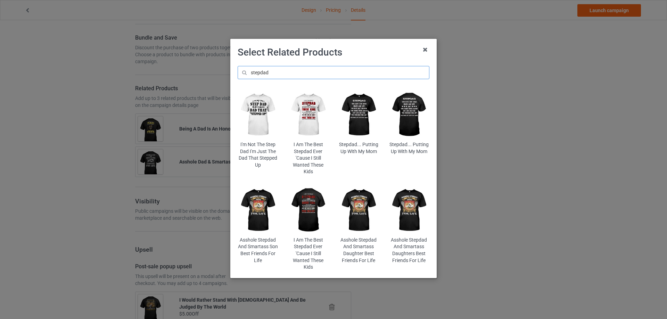
type input "stepdad"
click at [409, 120] on img at bounding box center [409, 115] width 41 height 51
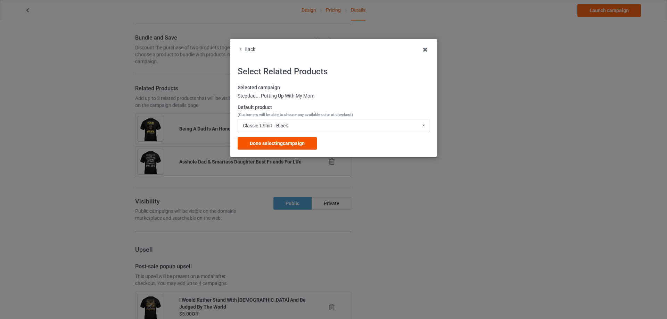
click at [287, 141] on span "Done selecting campaign" at bounding box center [277, 144] width 55 height 6
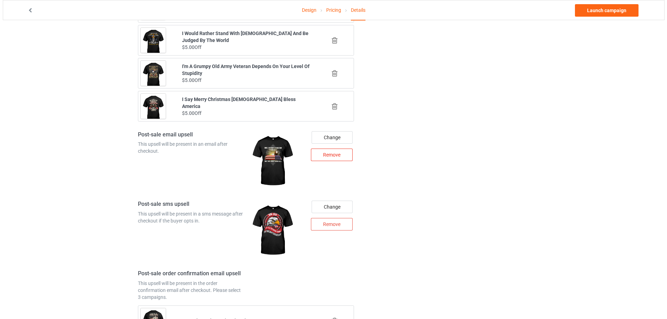
scroll to position [745, 0]
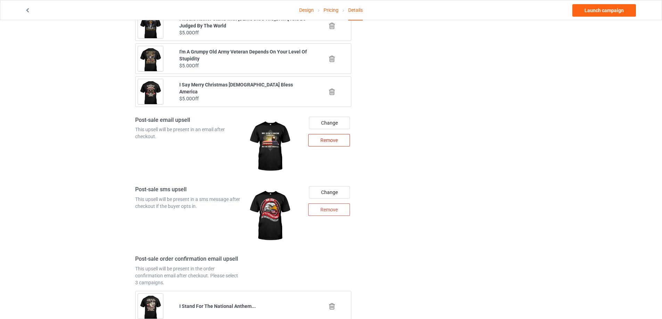
click at [317, 140] on div "Remove" at bounding box center [329, 140] width 42 height 13
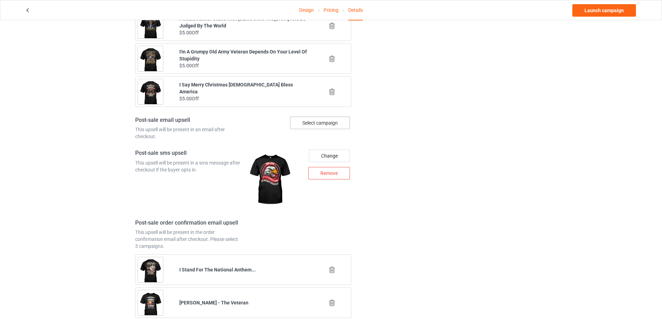
click at [320, 128] on div "Select campaign" at bounding box center [320, 123] width 60 height 13
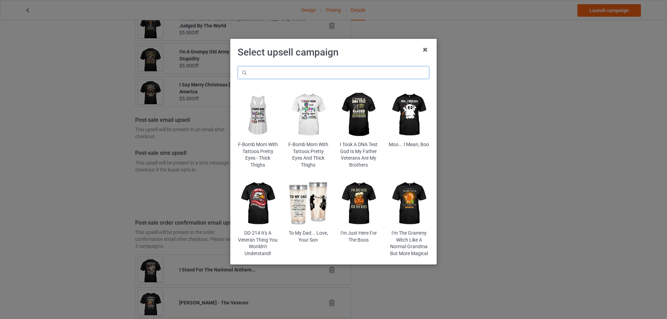
click at [282, 69] on input "text" at bounding box center [334, 72] width 192 height 13
type input "a"
type input "ả"
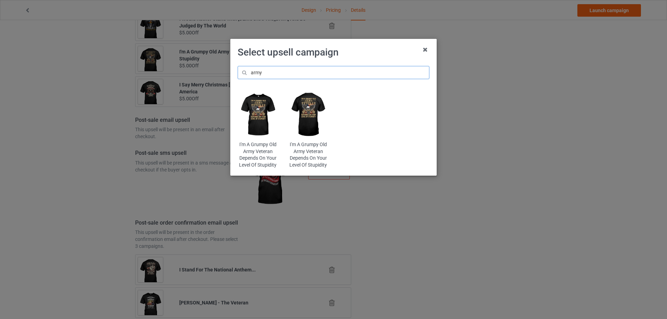
type input "army"
click at [303, 116] on img at bounding box center [308, 115] width 41 height 51
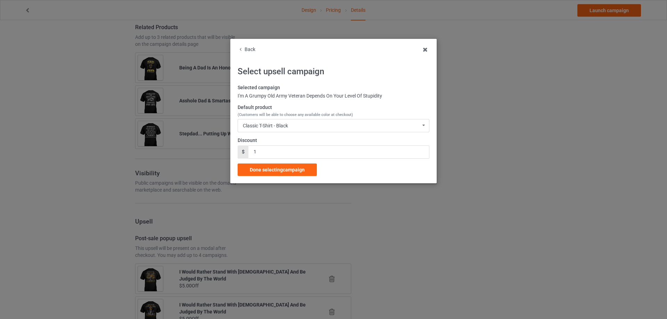
scroll to position [745, 0]
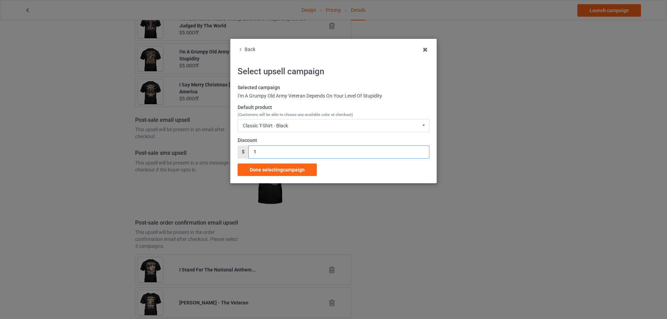
drag, startPoint x: 262, startPoint y: 152, endPoint x: 247, endPoint y: 154, distance: 15.1
click at [247, 154] on div "$ 1" at bounding box center [334, 152] width 192 height 13
type input "5"
click at [278, 165] on div "Done selecting campaign" at bounding box center [277, 170] width 79 height 13
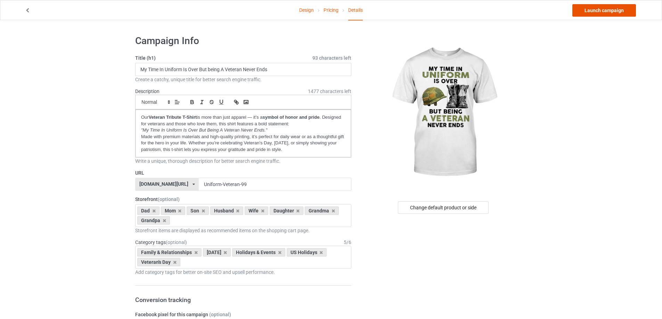
click at [615, 10] on link "Launch campaign" at bounding box center [604, 10] width 64 height 13
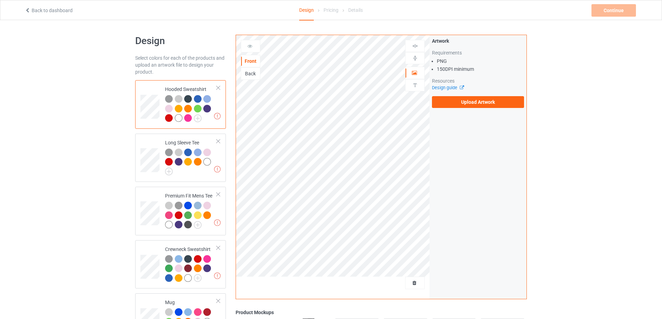
click at [251, 74] on div "Back" at bounding box center [250, 73] width 19 height 7
click at [476, 103] on label "Upload Artwork" at bounding box center [478, 102] width 92 height 12
click at [0, 0] on input "Upload Artwork" at bounding box center [0, 0] width 0 height 0
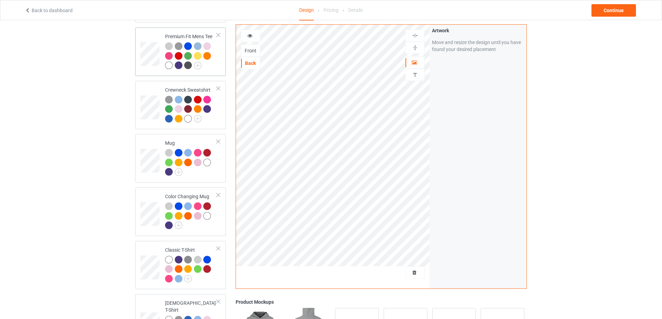
scroll to position [174, 0]
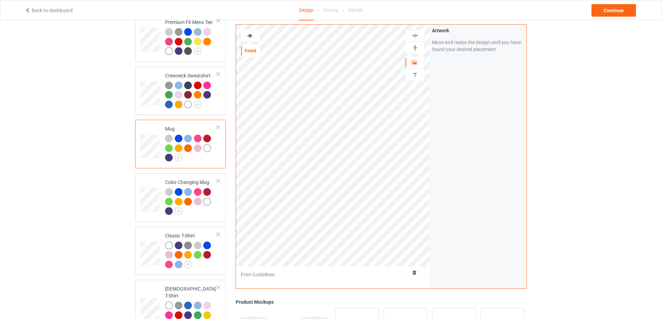
click at [414, 48] on img at bounding box center [415, 47] width 7 height 7
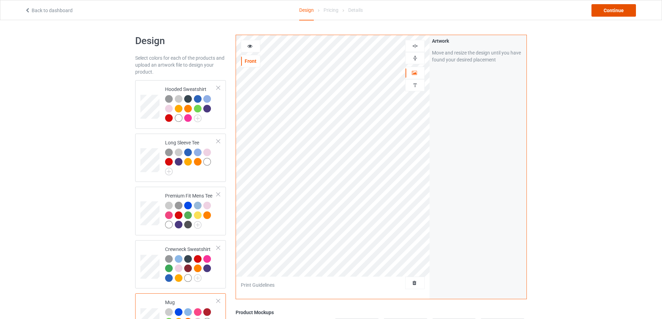
click at [613, 13] on div "Continue" at bounding box center [613, 10] width 44 height 13
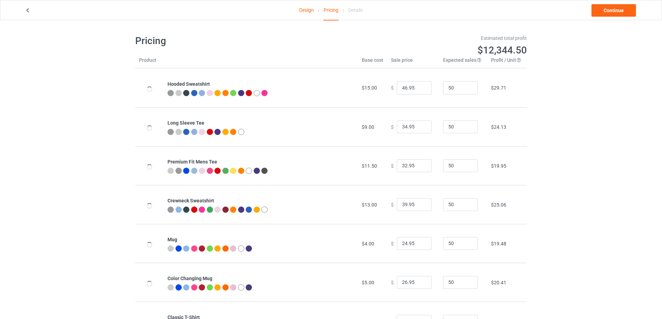
scroll to position [174, 0]
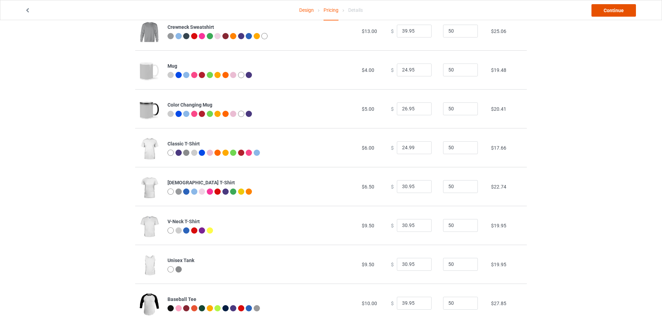
click at [611, 15] on link "Continue" at bounding box center [613, 10] width 44 height 13
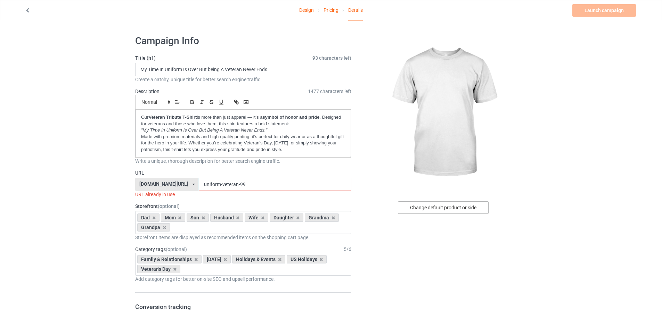
click at [446, 206] on div "Change default product or side" at bounding box center [443, 208] width 91 height 13
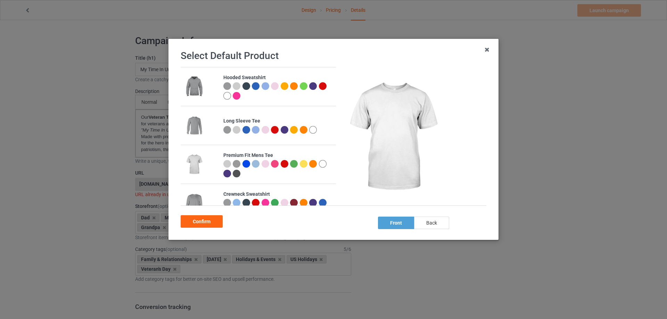
click at [435, 223] on div "back" at bounding box center [431, 223] width 35 height 13
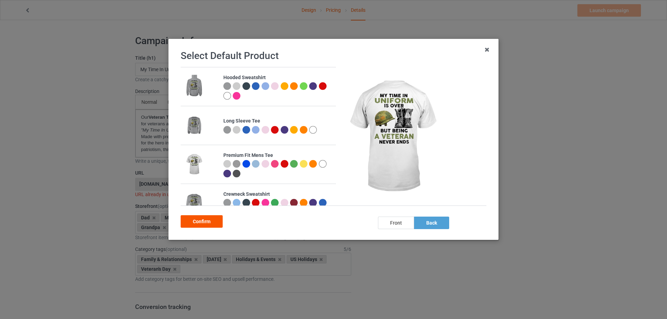
click at [212, 220] on div "Confirm" at bounding box center [202, 221] width 42 height 13
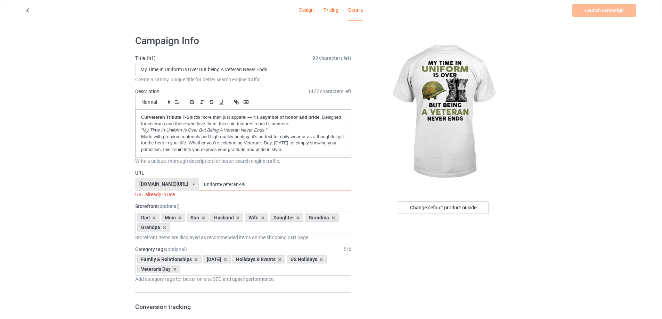
drag, startPoint x: 228, startPoint y: 184, endPoint x: 221, endPoint y: 187, distance: 7.5
click at [221, 187] on input "uniform-veteran-99" at bounding box center [275, 184] width 152 height 13
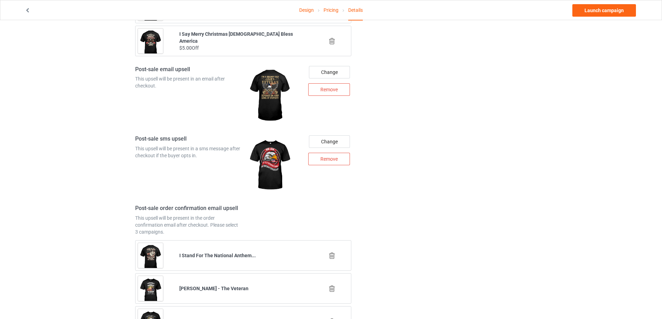
scroll to position [869, 0]
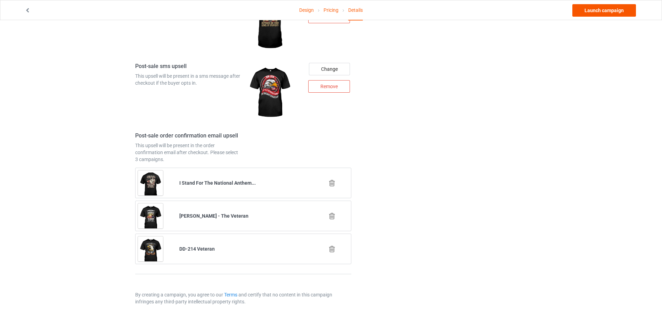
type input "uniform-veteran-22"
click at [600, 14] on link "Launch campaign" at bounding box center [604, 10] width 64 height 13
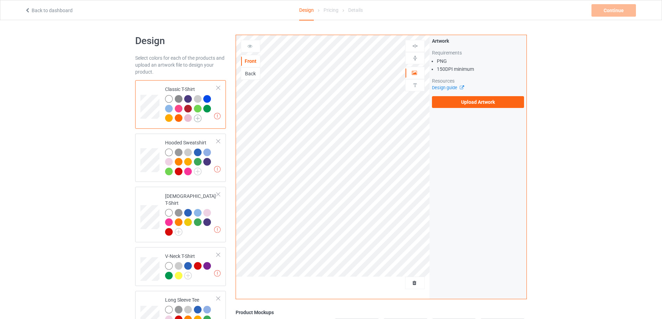
click at [198, 120] on img at bounding box center [198, 119] width 8 height 8
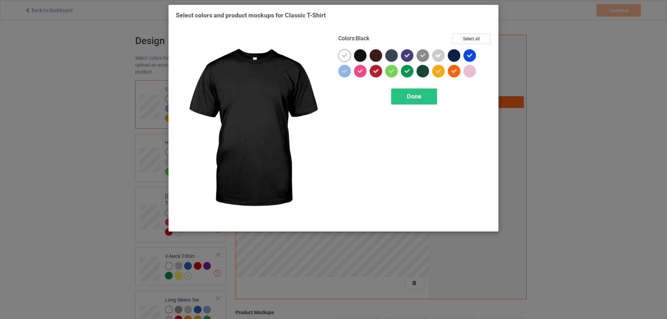
click at [358, 56] on div at bounding box center [360, 55] width 13 height 13
click at [369, 56] on div at bounding box center [362, 57] width 16 height 16
click at [359, 58] on div at bounding box center [360, 55] width 13 height 13
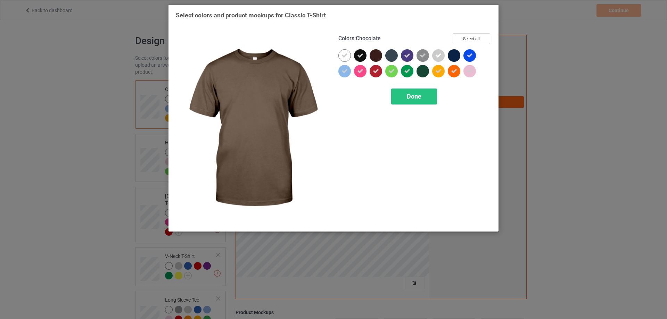
click at [381, 58] on div at bounding box center [376, 55] width 13 height 13
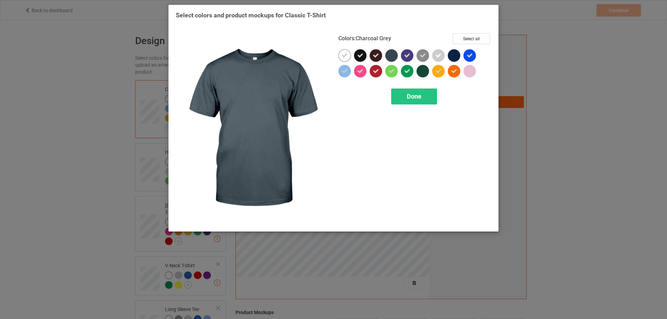
click at [389, 58] on div at bounding box center [391, 55] width 13 height 13
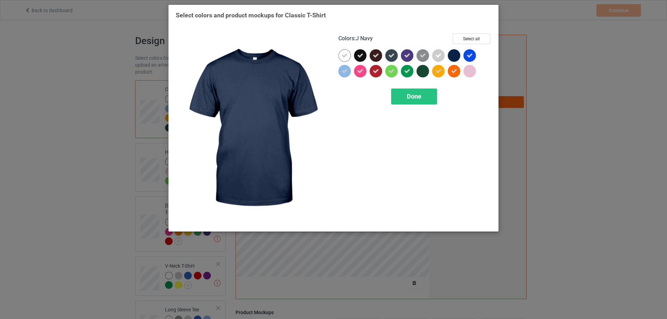
click at [456, 59] on div at bounding box center [454, 55] width 13 height 13
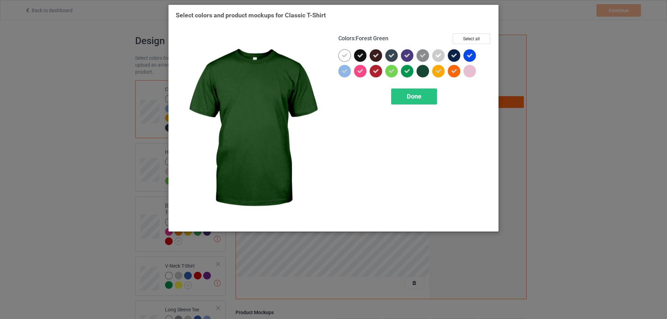
click at [420, 72] on div at bounding box center [423, 71] width 13 height 13
click at [419, 101] on div "Done" at bounding box center [414, 97] width 46 height 16
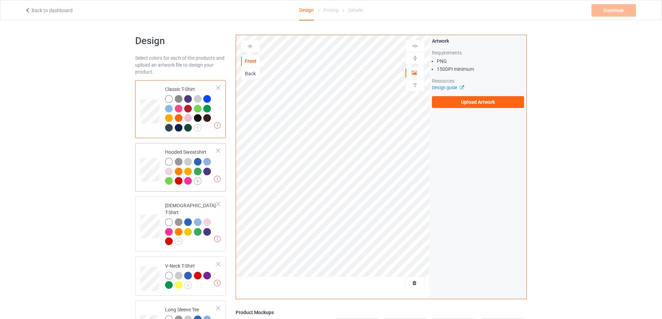
click at [199, 183] on img at bounding box center [198, 182] width 8 height 8
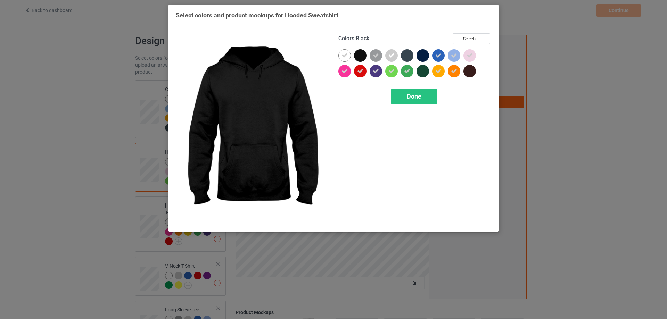
click at [364, 58] on div at bounding box center [360, 55] width 13 height 13
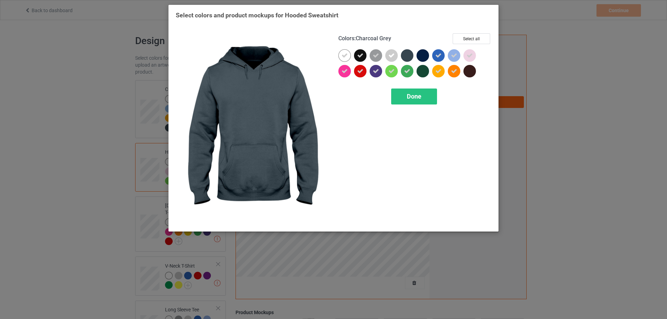
drag, startPoint x: 406, startPoint y: 58, endPoint x: 423, endPoint y: 58, distance: 16.7
click at [407, 58] on div at bounding box center [407, 55] width 13 height 13
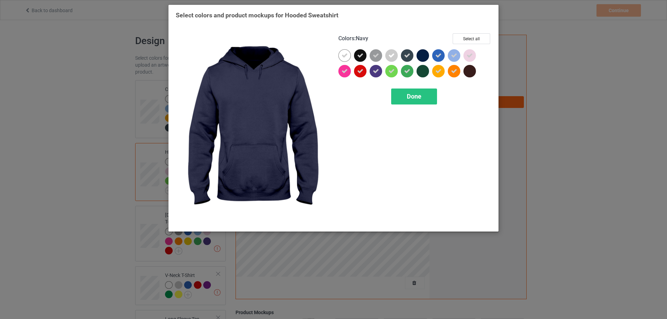
click at [423, 58] on div at bounding box center [423, 55] width 13 height 13
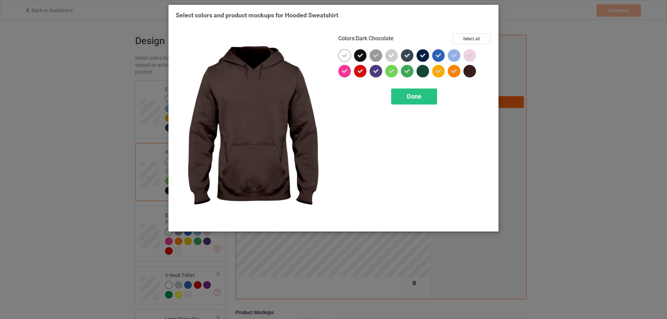
click at [466, 72] on div at bounding box center [470, 71] width 13 height 13
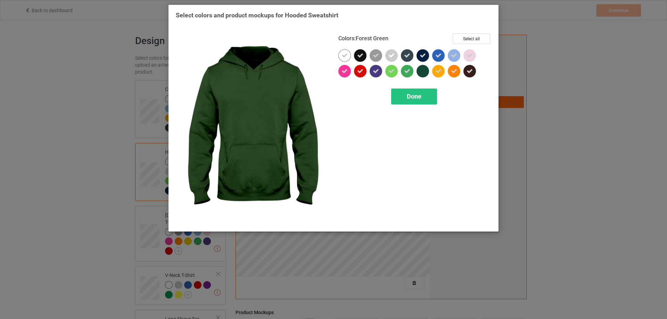
click at [425, 73] on div at bounding box center [423, 71] width 13 height 13
click at [416, 100] on span "Done" at bounding box center [414, 96] width 15 height 7
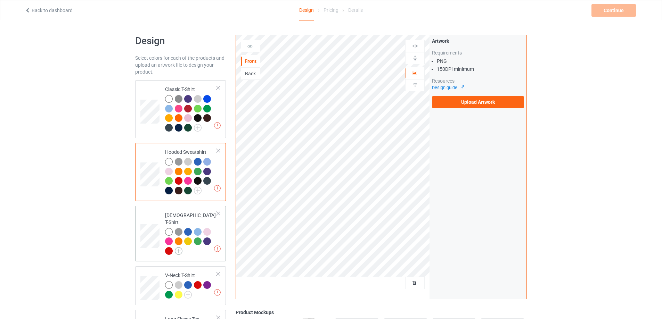
click at [182, 247] on img at bounding box center [179, 251] width 8 height 8
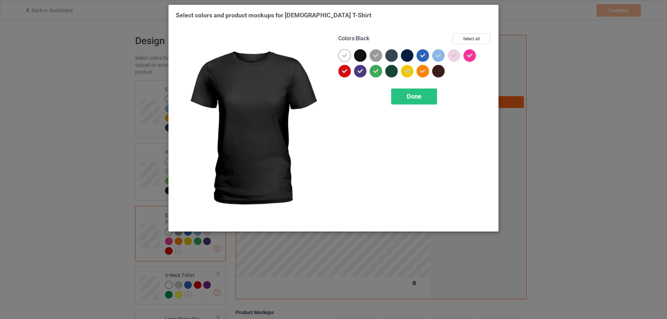
click at [359, 54] on div at bounding box center [360, 55] width 13 height 13
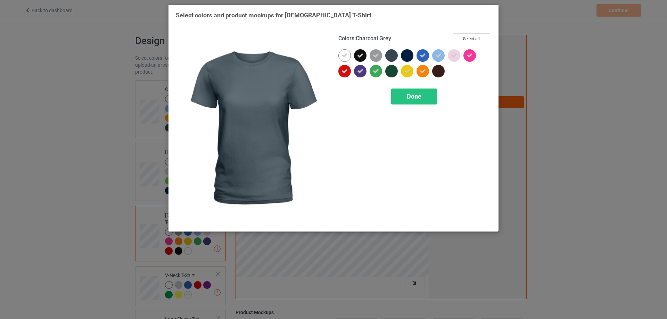
click at [392, 56] on div at bounding box center [391, 55] width 13 height 13
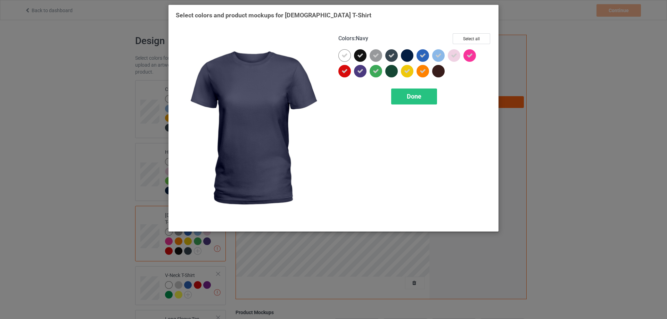
click at [408, 56] on div at bounding box center [407, 55] width 13 height 13
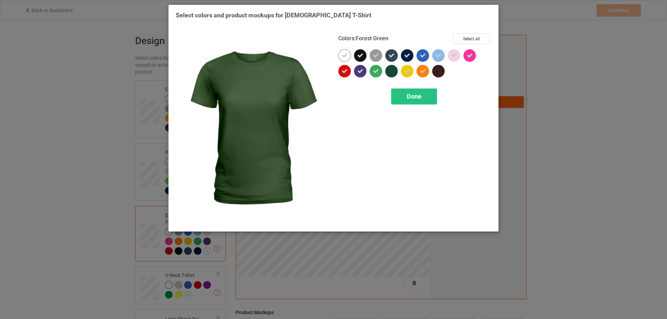
click at [387, 73] on div at bounding box center [391, 71] width 13 height 13
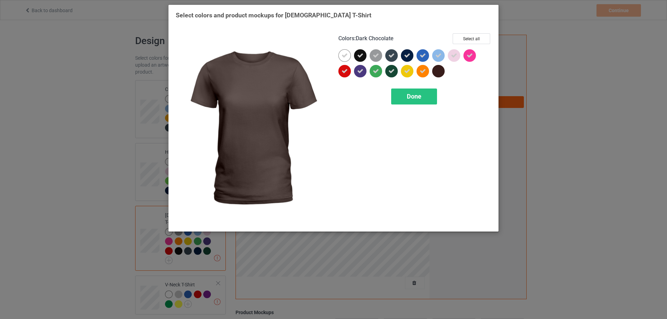
click at [435, 71] on div at bounding box center [438, 71] width 13 height 13
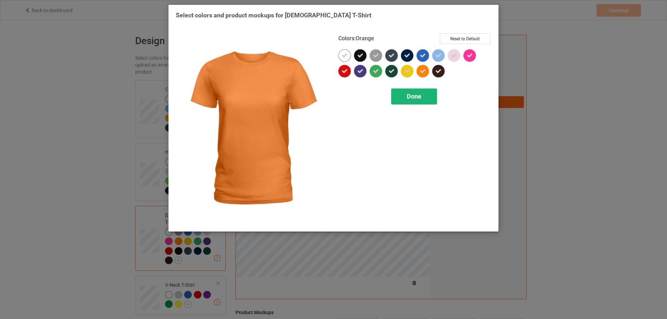
click at [420, 94] on span "Done" at bounding box center [414, 96] width 15 height 7
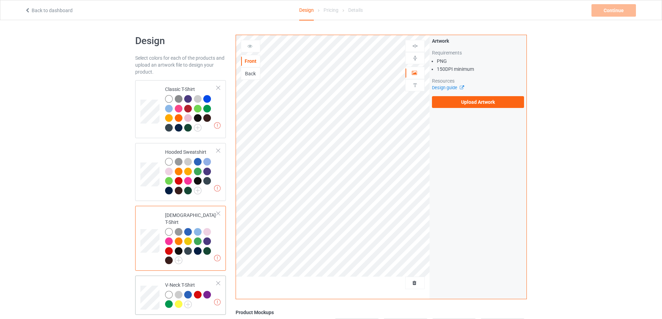
scroll to position [58, 0]
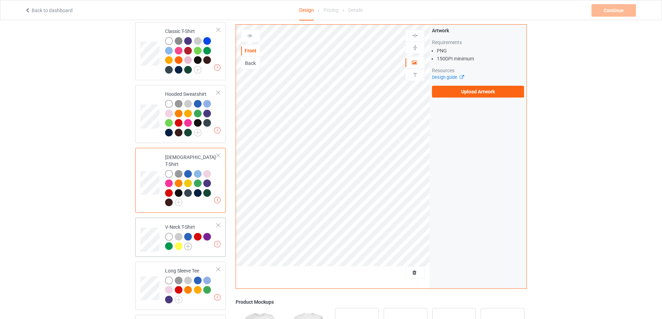
click at [188, 243] on img at bounding box center [188, 247] width 8 height 8
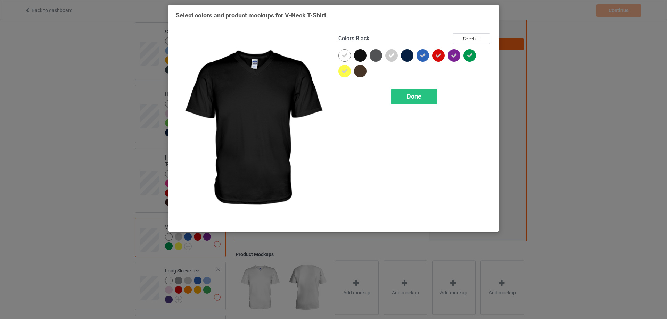
click at [361, 57] on div at bounding box center [360, 55] width 13 height 13
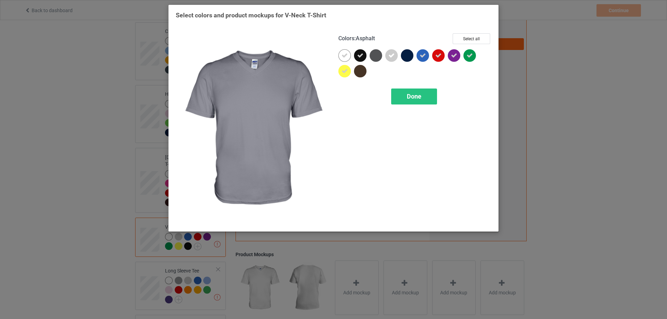
click at [381, 57] on div at bounding box center [376, 55] width 13 height 13
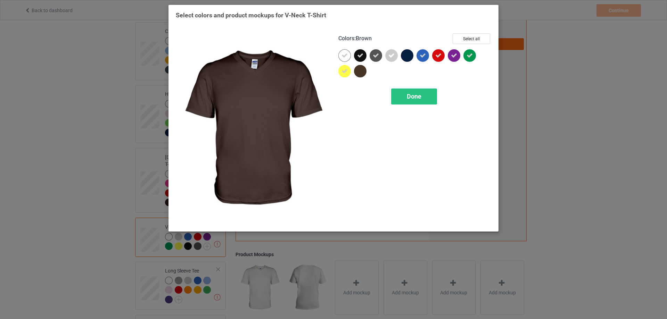
click at [362, 72] on div at bounding box center [360, 71] width 13 height 13
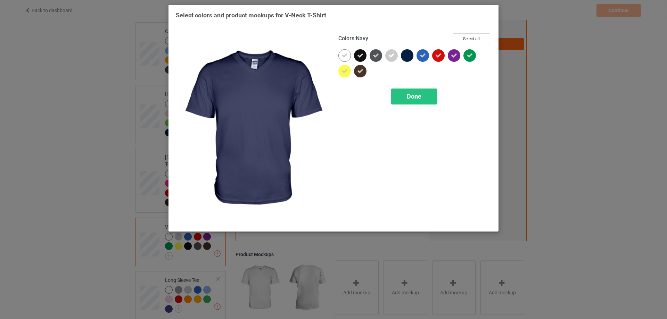
click at [408, 56] on div at bounding box center [407, 55] width 13 height 13
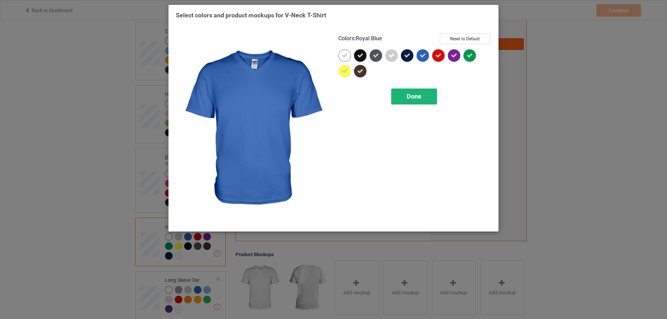
click at [425, 99] on div "Done" at bounding box center [414, 97] width 46 height 16
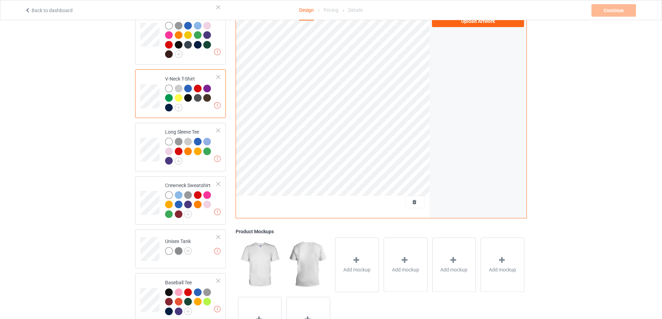
scroll to position [232, 0]
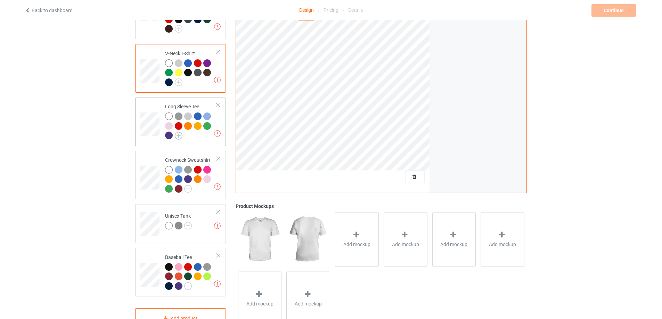
click at [181, 132] on img at bounding box center [179, 136] width 8 height 8
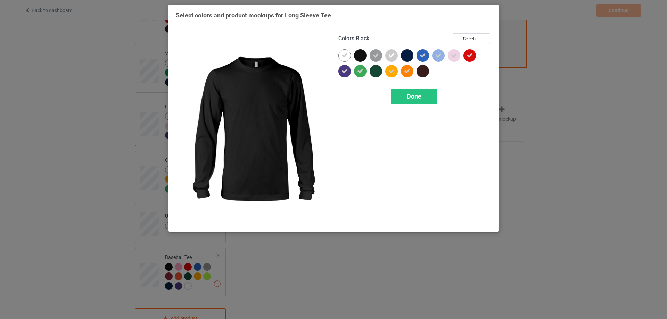
click at [363, 56] on div at bounding box center [360, 55] width 13 height 13
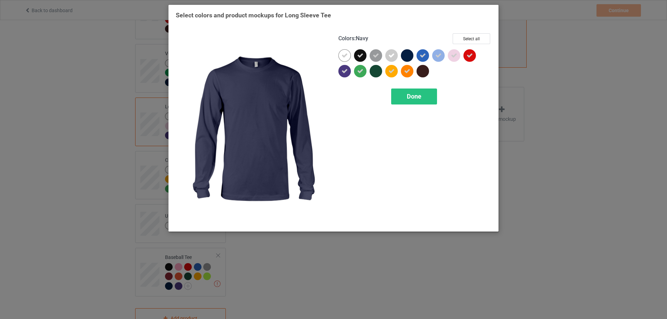
click at [405, 57] on div at bounding box center [407, 55] width 13 height 13
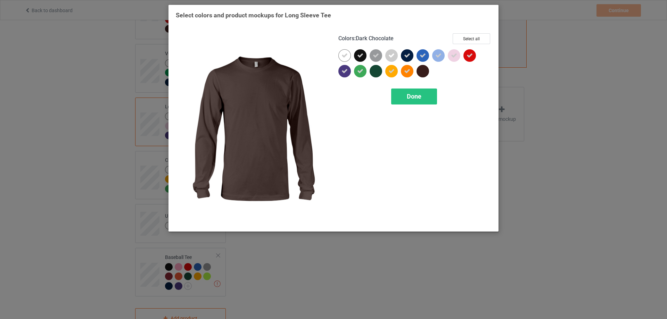
click at [423, 76] on div at bounding box center [423, 71] width 13 height 13
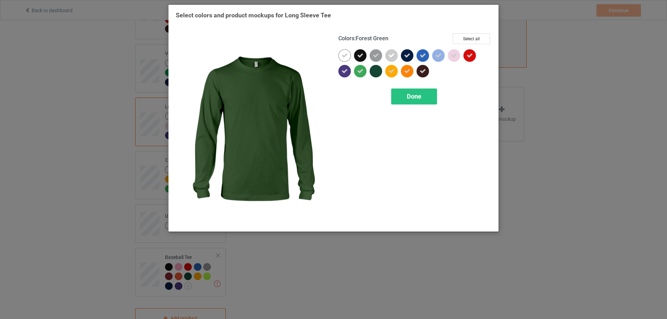
click at [378, 73] on div at bounding box center [376, 71] width 13 height 13
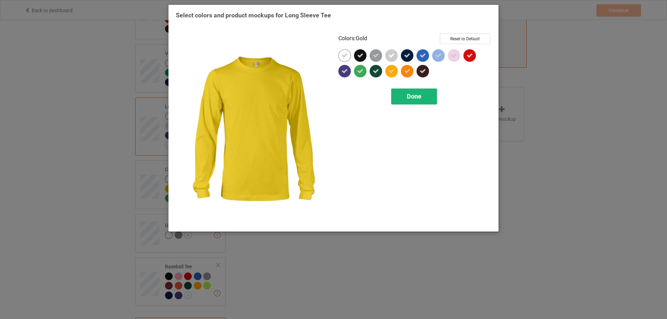
click at [413, 95] on span "Done" at bounding box center [414, 96] width 15 height 7
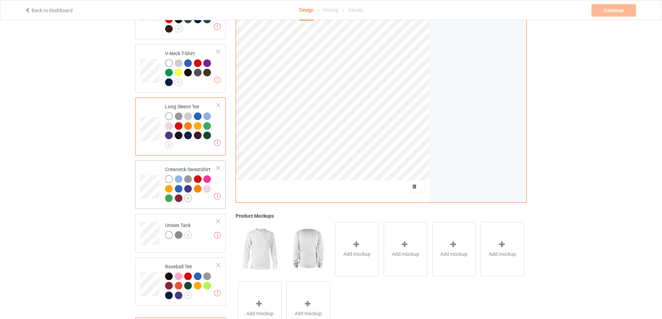
click at [189, 195] on img at bounding box center [188, 199] width 8 height 8
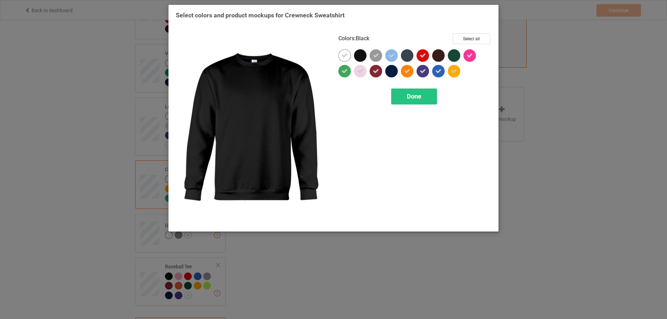
click at [358, 56] on div at bounding box center [360, 55] width 13 height 13
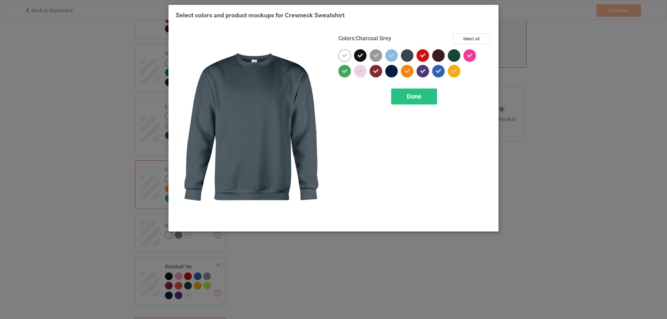
click at [406, 58] on div at bounding box center [407, 55] width 13 height 13
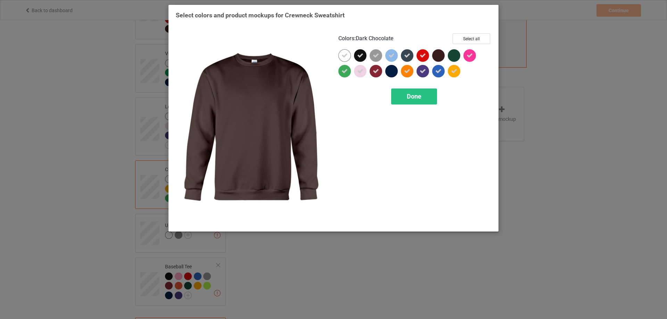
click at [436, 58] on div at bounding box center [438, 55] width 13 height 13
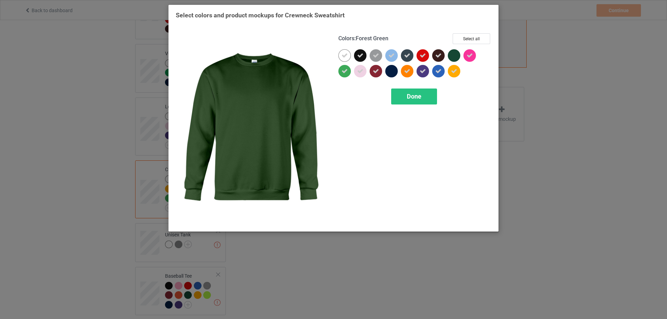
click at [455, 56] on div at bounding box center [454, 55] width 13 height 13
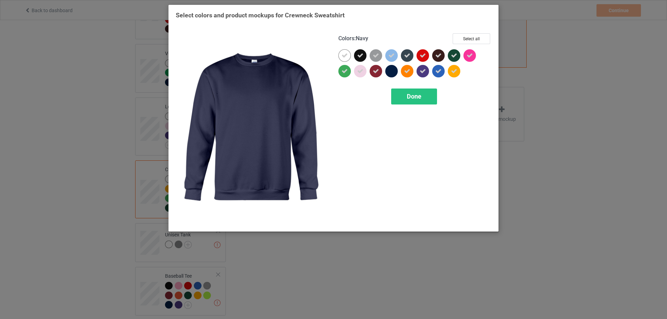
click at [389, 74] on div at bounding box center [391, 71] width 13 height 13
click at [404, 96] on div "Done" at bounding box center [414, 97] width 46 height 16
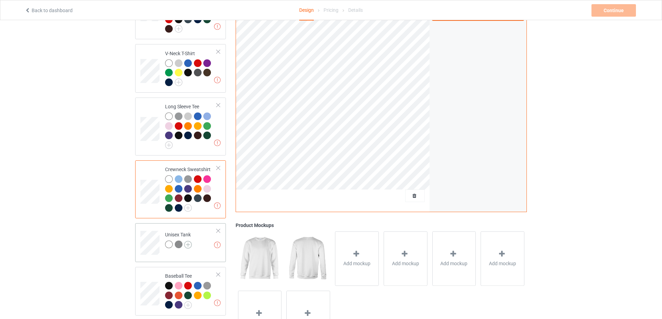
click at [189, 241] on img at bounding box center [188, 245] width 8 height 8
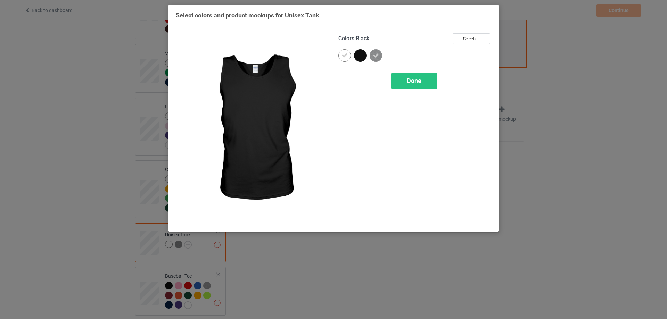
click at [362, 55] on div at bounding box center [360, 55] width 13 height 13
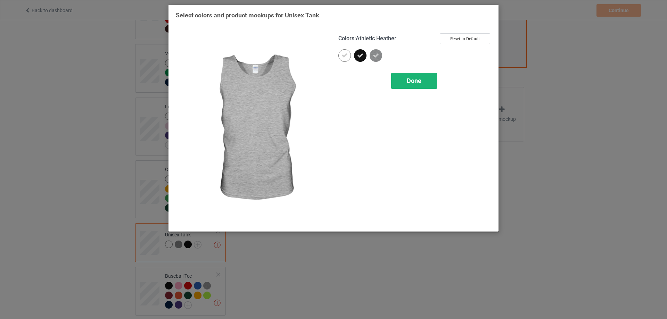
click at [415, 77] on span "Done" at bounding box center [414, 80] width 15 height 7
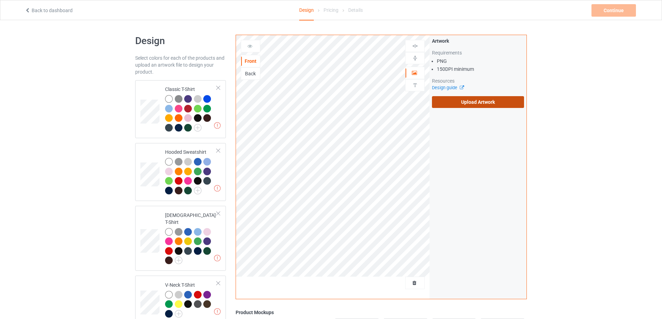
click at [483, 103] on label "Upload Artwork" at bounding box center [478, 102] width 92 height 12
click at [0, 0] on input "Upload Artwork" at bounding box center [0, 0] width 0 height 0
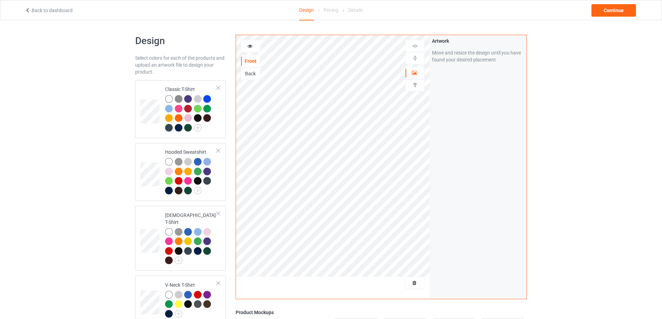
click at [535, 116] on div "Design Select colors for each of the products and upload an artwork file to des…" at bounding box center [331, 307] width 662 height 574
click at [612, 11] on div "Continue" at bounding box center [613, 10] width 44 height 13
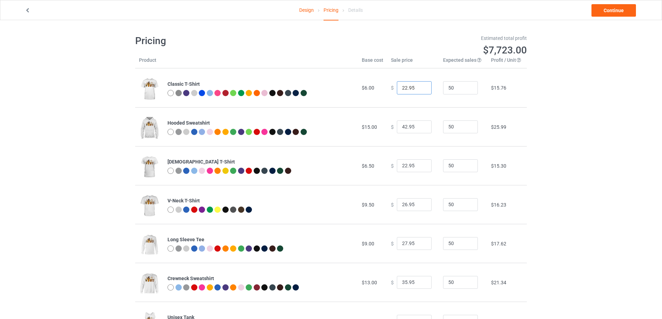
click at [403, 89] on input "22.95" at bounding box center [414, 87] width 35 height 13
click at [411, 85] on input "24.95" at bounding box center [414, 87] width 35 height 13
type input "24.99"
click at [403, 127] on input "42.95" at bounding box center [414, 127] width 35 height 13
type input "46.95"
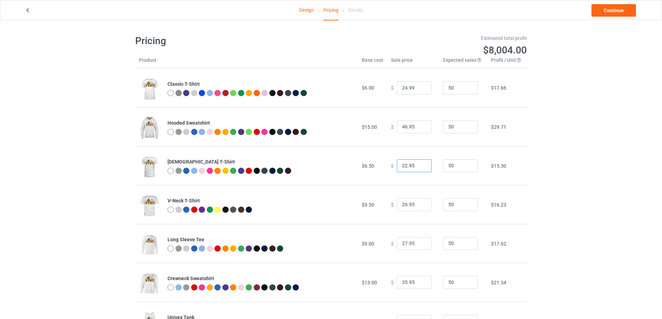
drag, startPoint x: 404, startPoint y: 166, endPoint x: 396, endPoint y: 167, distance: 7.4
click at [397, 167] on input "22.95" at bounding box center [414, 166] width 35 height 13
type input "30.95"
drag, startPoint x: 404, startPoint y: 205, endPoint x: 398, endPoint y: 209, distance: 6.7
click at [398, 209] on input "26.95" at bounding box center [414, 204] width 35 height 13
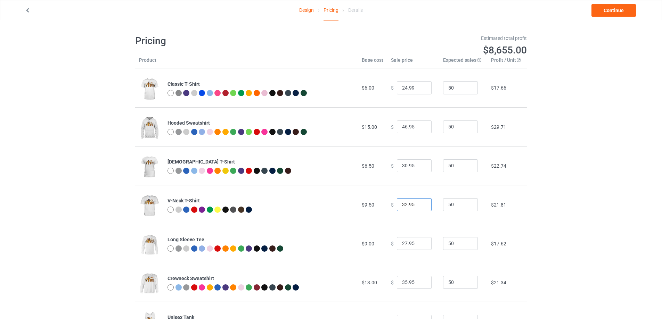
type input "32.95"
drag, startPoint x: 403, startPoint y: 243, endPoint x: 395, endPoint y: 246, distance: 8.5
click at [397, 246] on input "27.95" at bounding box center [414, 243] width 35 height 13
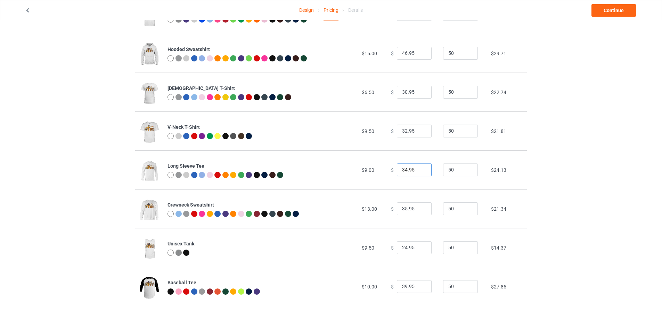
scroll to position [75, 0]
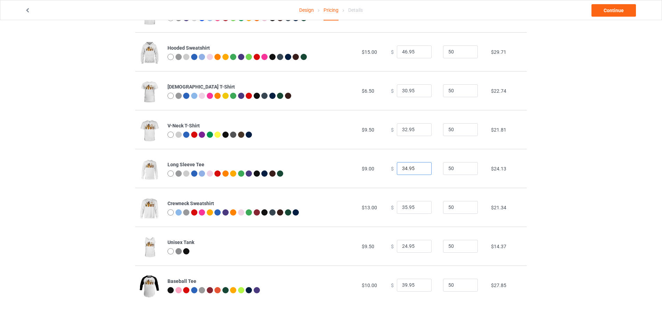
type input "34.95"
click at [404, 207] on input "35.95" at bounding box center [414, 207] width 35 height 13
type input "39.95"
drag, startPoint x: 403, startPoint y: 247, endPoint x: 394, endPoint y: 248, distance: 9.1
click at [397, 248] on input "24.95" at bounding box center [414, 246] width 35 height 13
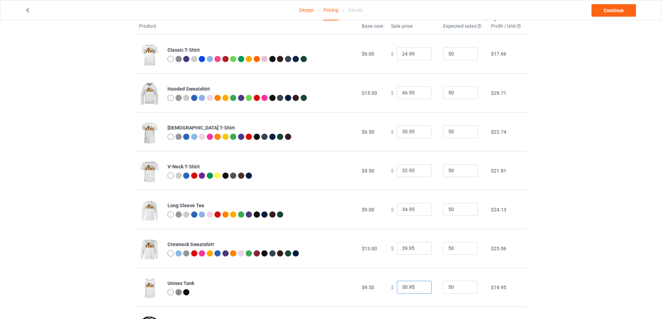
scroll to position [17, 0]
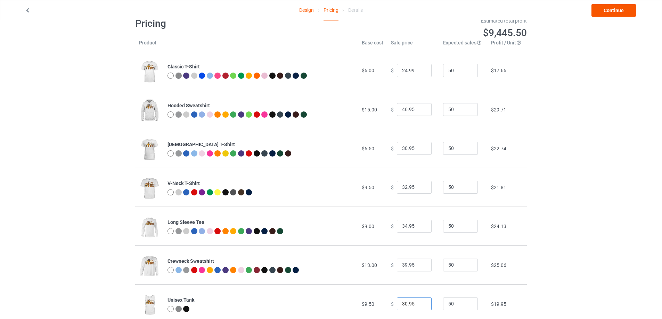
type input "30.95"
click at [615, 14] on link "Continue" at bounding box center [613, 10] width 44 height 13
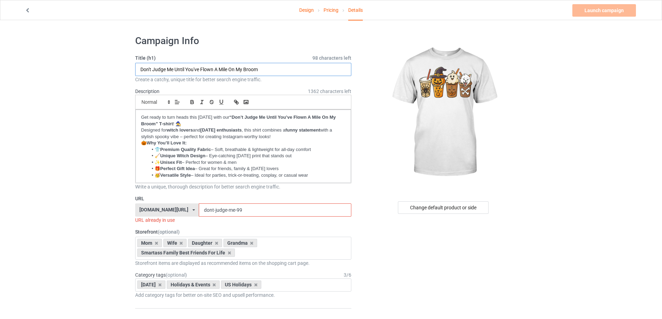
drag, startPoint x: 265, startPoint y: 72, endPoint x: 136, endPoint y: 76, distance: 129.7
click at [136, 76] on div "Title (h1) 98 characters left Don't Judge Me Until You've Flown A Mile On My Br…" at bounding box center [243, 69] width 216 height 28
paste input "[DATE] Drinks Shirt – Cute Spooky Coffee Shirt for Women | Cozy Fall Oversized …"
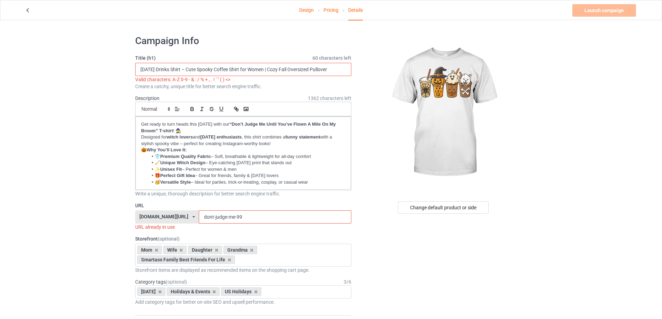
drag, startPoint x: 274, startPoint y: 71, endPoint x: 347, endPoint y: 73, distance: 72.7
click at [347, 73] on input "[DATE] Drinks Shirt – Cute Spooky Coffee Shirt for Women | Cozy Fall Oversized …" at bounding box center [243, 69] width 216 height 13
click at [279, 70] on input "[DATE] Drinks Shirt – Cute Spooky Coffee Shirt for Women | Cozy Fall Oversized …" at bounding box center [243, 69] width 216 height 13
click at [194, 68] on input "[DATE] Drinks Shirt – Cute Spooky Coffee Shirt for Women - Cozy Fall Oversized …" at bounding box center [243, 69] width 216 height 13
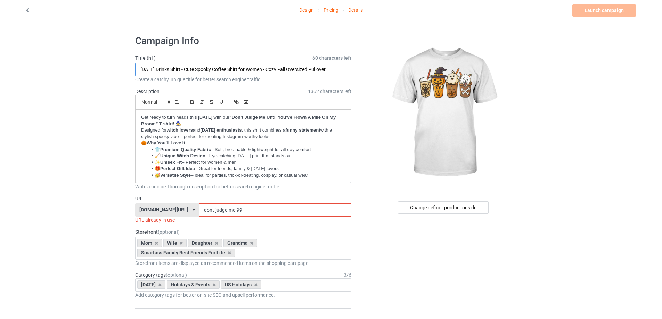
drag, startPoint x: 178, startPoint y: 69, endPoint x: 141, endPoint y: 71, distance: 36.6
click at [141, 71] on input "[DATE] Drinks Shirt - Cute Spooky Coffee Shirt for Women - Cozy Fall Oversized …" at bounding box center [243, 69] width 216 height 13
type input "[DATE] Drinks Shirt - Cute Spooky Coffee Shirt for Women - Cozy Fall Oversized …"
drag, startPoint x: 232, startPoint y: 212, endPoint x: 148, endPoint y: 211, distance: 84.8
click at [148, 211] on div "[DOMAIN_NAME][URL] [DOMAIN_NAME][URL] [DOMAIN_NAME][URL] [DOMAIN_NAME][URL] 5f8…" at bounding box center [243, 210] width 216 height 13
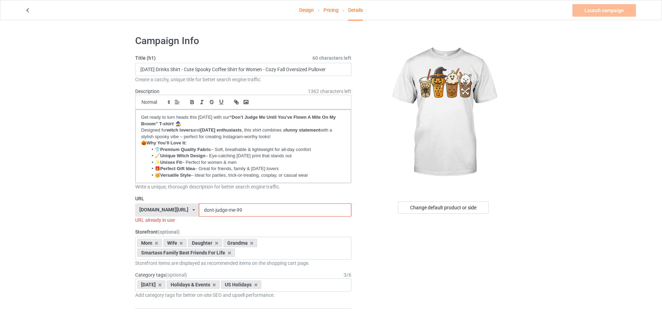
paste input "[DATE] Drinks"
click at [209, 209] on input "[DATE] Drinks" at bounding box center [275, 210] width 152 height 13
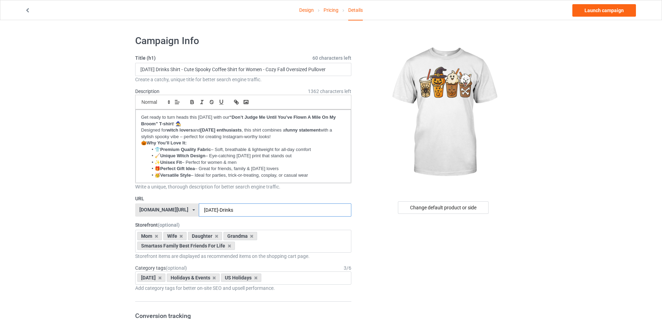
click at [238, 210] on input "[DATE]-Drinks" at bounding box center [275, 210] width 152 height 13
type input "[DATE]-Drinks"
click at [443, 207] on div "Change default product or side" at bounding box center [443, 208] width 91 height 13
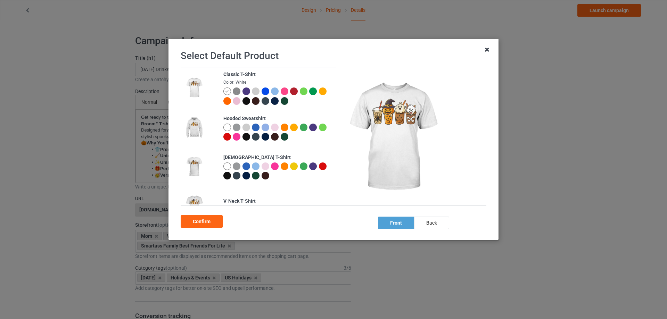
click at [485, 50] on icon at bounding box center [487, 49] width 11 height 11
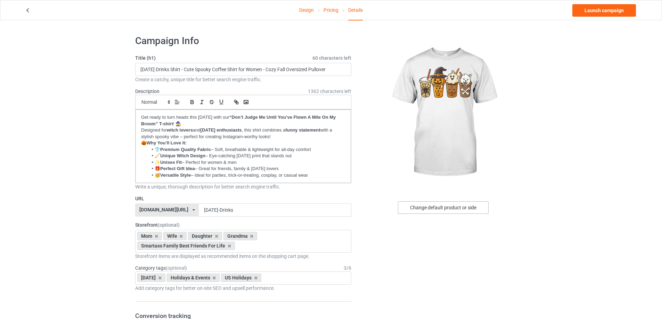
click at [441, 212] on div "Change default product or side" at bounding box center [443, 208] width 91 height 13
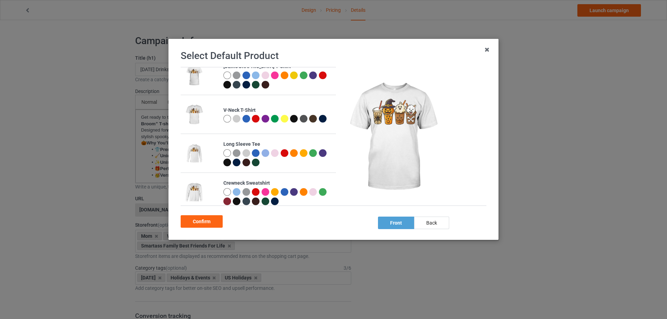
scroll to position [116, 0]
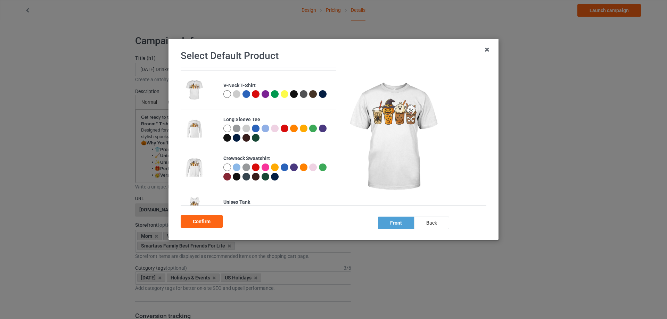
click at [225, 129] on div at bounding box center [227, 129] width 8 height 8
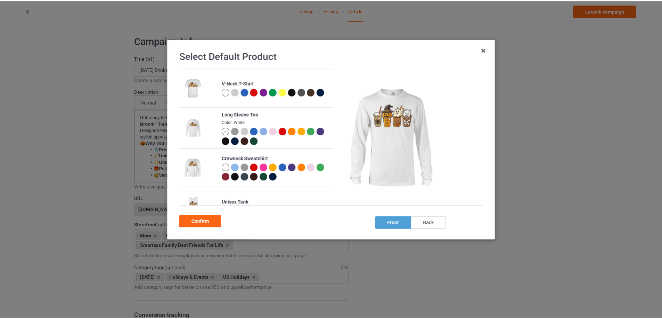
scroll to position [114, 0]
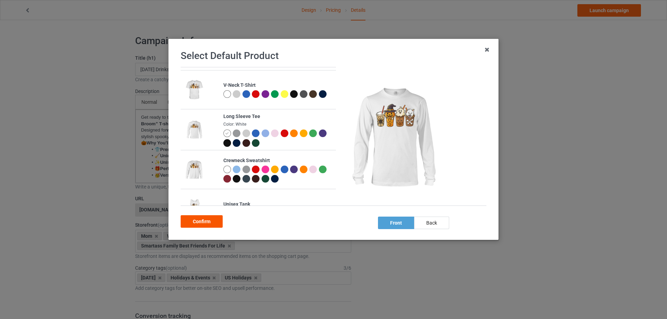
click at [209, 219] on div "Confirm" at bounding box center [202, 221] width 42 height 13
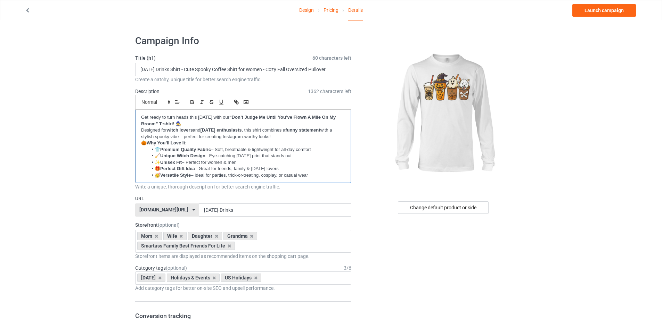
drag, startPoint x: 312, startPoint y: 176, endPoint x: 138, endPoint y: 115, distance: 184.3
click at [138, 115] on div "Get ready to turn heads this [DATE] with our “Don’t Judge Me Until You’ve Flown…" at bounding box center [243, 146] width 215 height 73
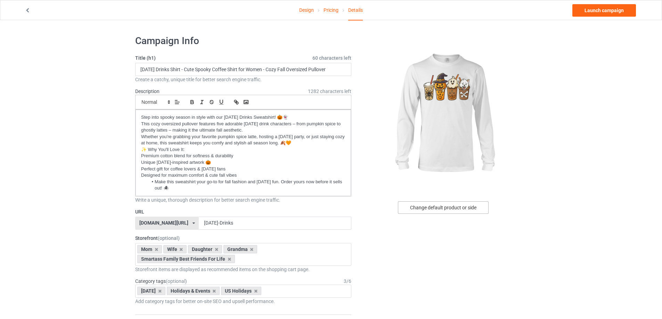
click at [452, 204] on div "Change default product or side" at bounding box center [443, 208] width 91 height 13
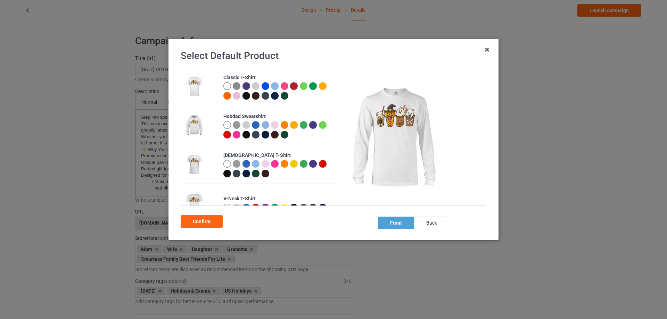
scroll to position [58, 0]
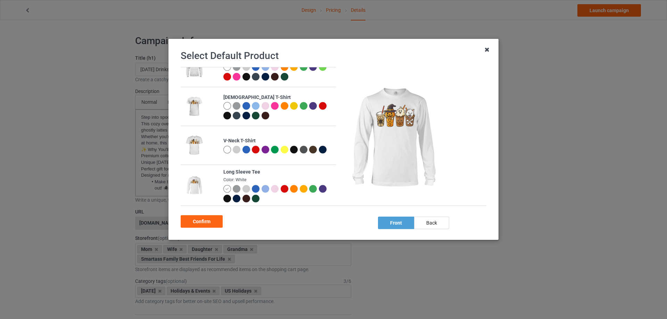
click at [485, 52] on icon at bounding box center [487, 49] width 11 height 11
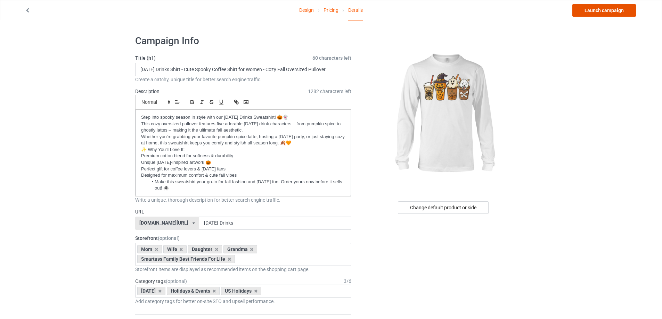
click at [609, 10] on link "Launch campaign" at bounding box center [604, 10] width 64 height 13
